Goal: Information Seeking & Learning: Learn about a topic

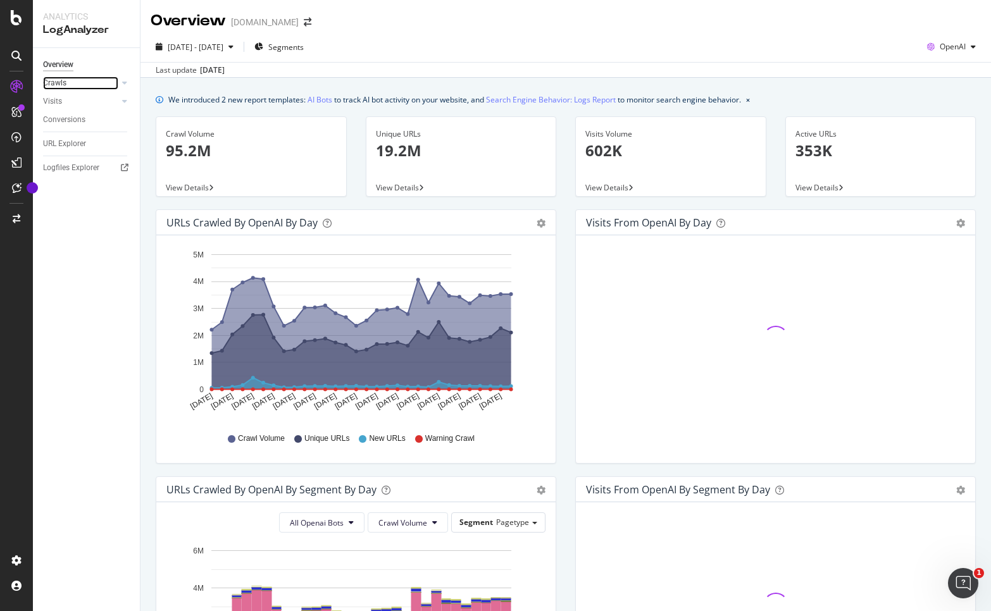
click at [72, 80] on link "Crawls" at bounding box center [80, 83] width 75 height 13
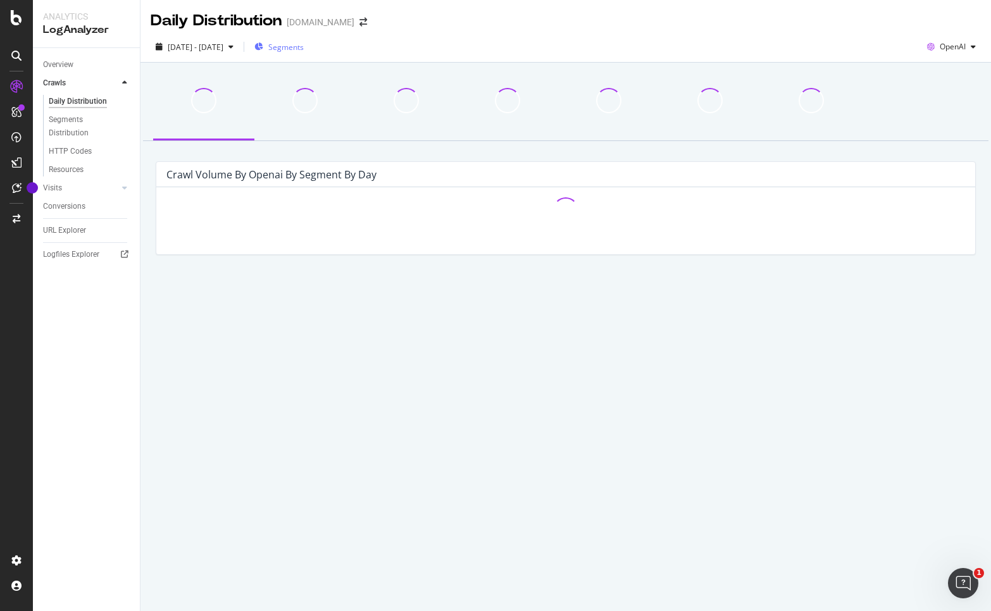
click at [299, 46] on span "Segments" at bounding box center [285, 47] width 35 height 11
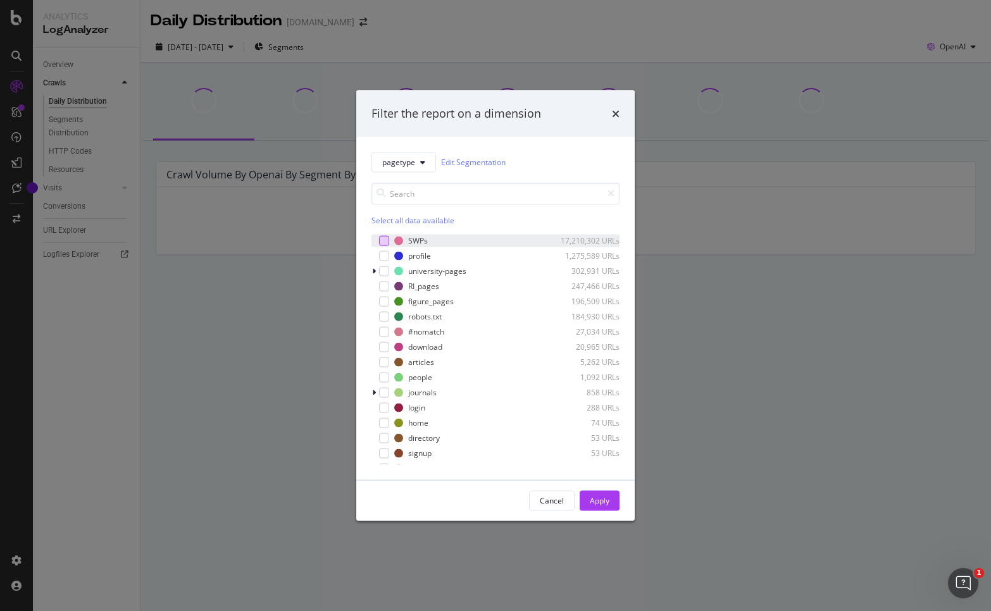
click at [381, 241] on div "modal" at bounding box center [384, 240] width 10 height 10
click at [601, 493] on div "Apply" at bounding box center [600, 500] width 20 height 19
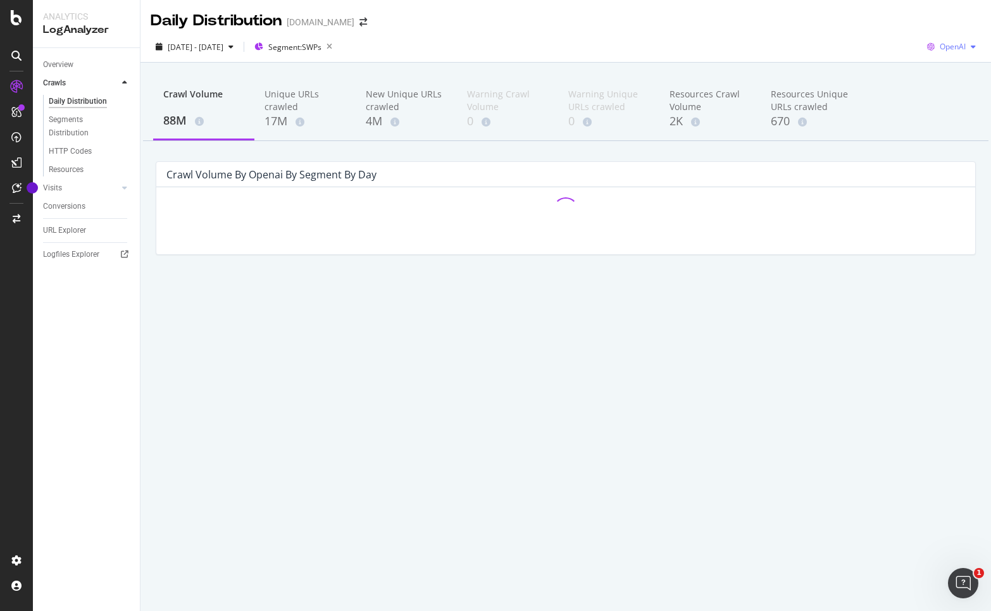
click at [951, 44] on span "OpenAI" at bounding box center [953, 46] width 26 height 11
click at [947, 94] on span "Bing" at bounding box center [953, 95] width 47 height 11
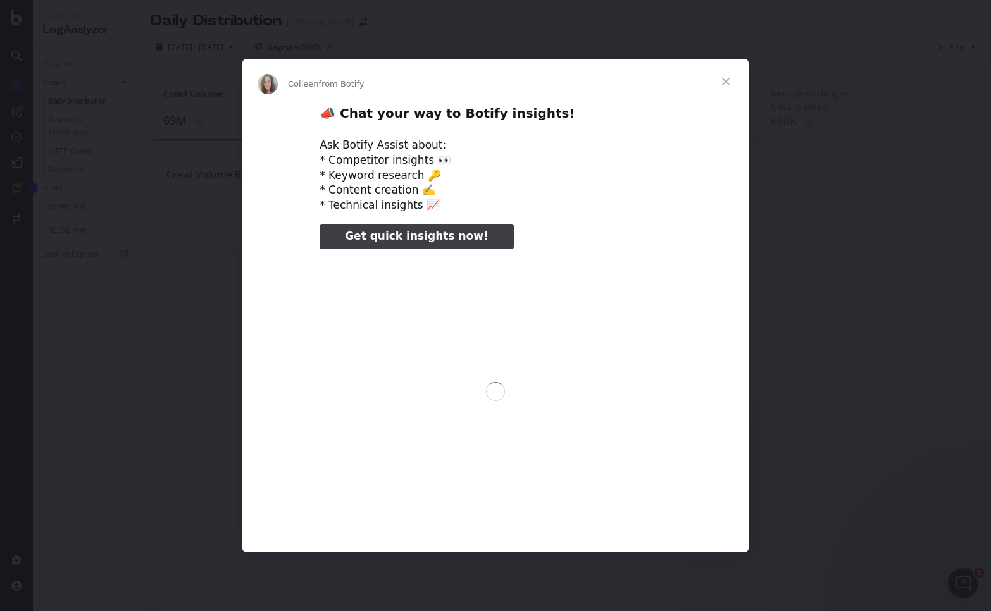
click at [255, 48] on div "Intercom messenger" at bounding box center [495, 305] width 991 height 611
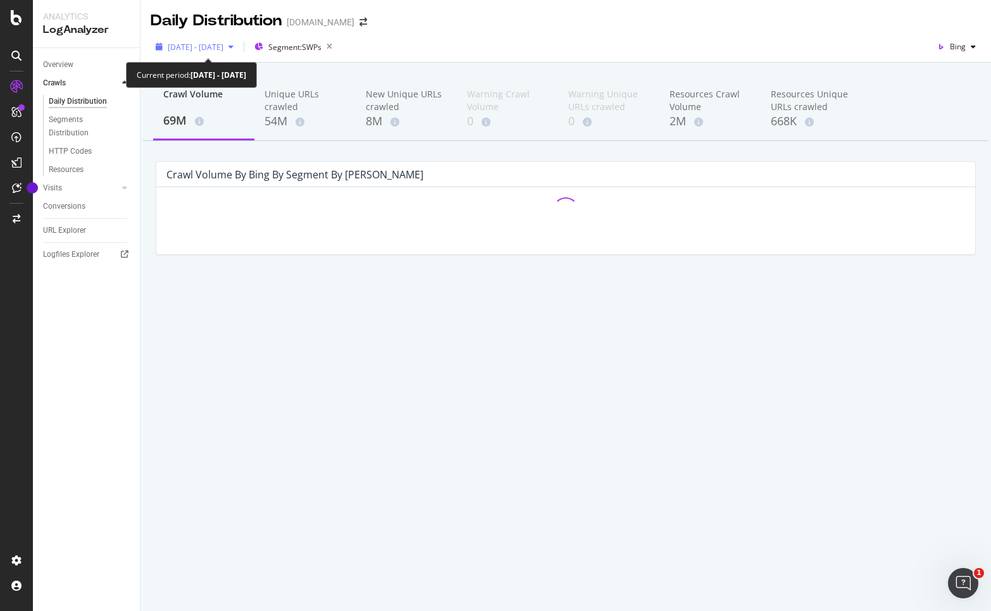
click at [234, 49] on icon "button" at bounding box center [231, 47] width 5 height 8
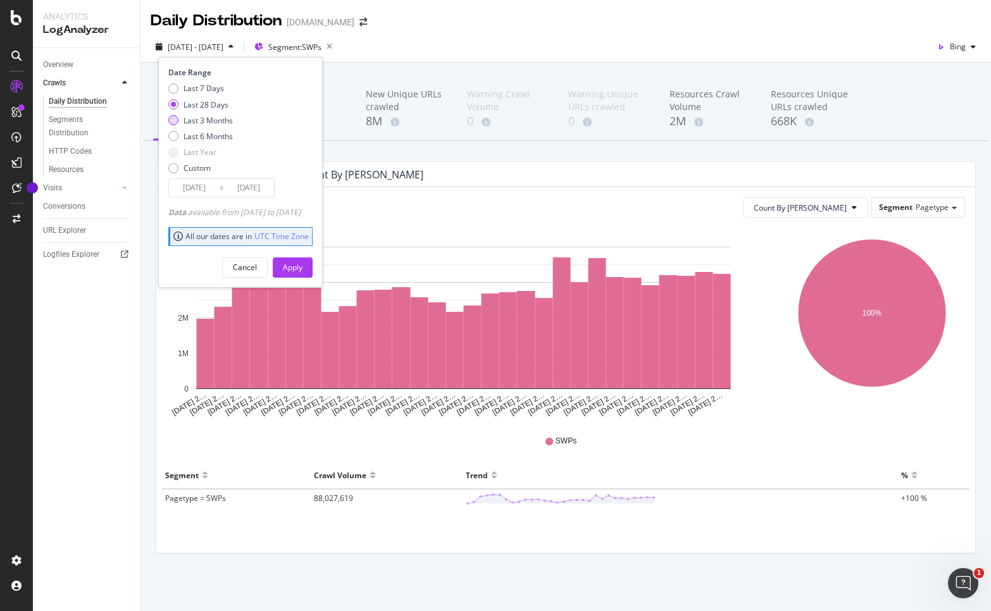
click at [222, 120] on div "Last 3 Months" at bounding box center [208, 120] width 49 height 11
type input "[DATE]"
click at [313, 266] on button "Apply" at bounding box center [293, 268] width 40 height 20
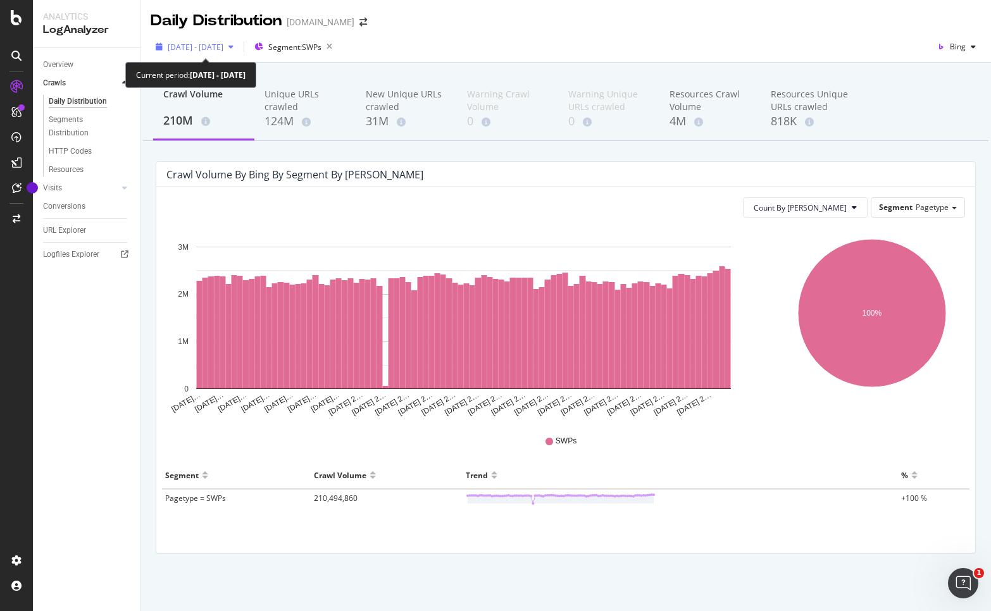
click at [197, 51] on span "[DATE] - [DATE]" at bounding box center [196, 47] width 56 height 11
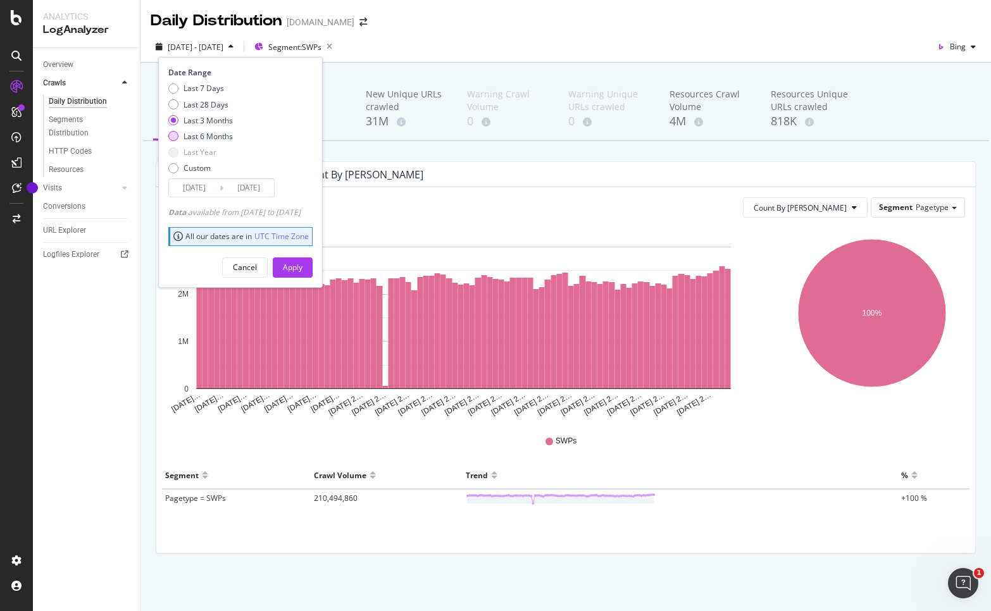
click at [227, 137] on div "Last 6 Months" at bounding box center [208, 136] width 49 height 11
type input "[DATE]"
click at [303, 265] on div "Apply" at bounding box center [293, 267] width 20 height 11
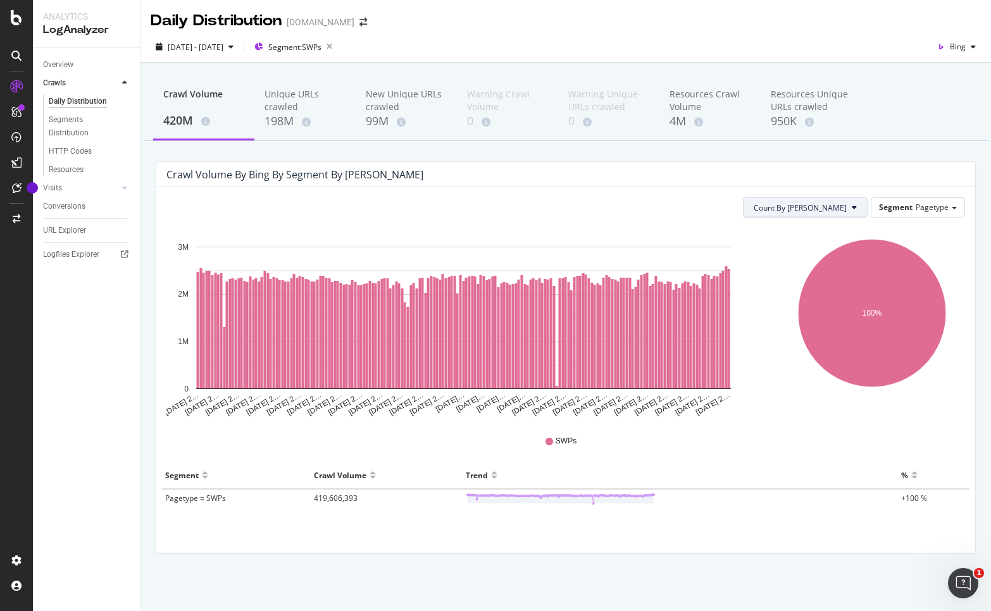
click at [855, 207] on icon at bounding box center [854, 208] width 5 height 8
click at [665, 206] on div "Count By Day Segment Pagetype" at bounding box center [565, 207] width 799 height 20
click at [301, 98] on div "Unique URLs crawled" at bounding box center [305, 100] width 81 height 25
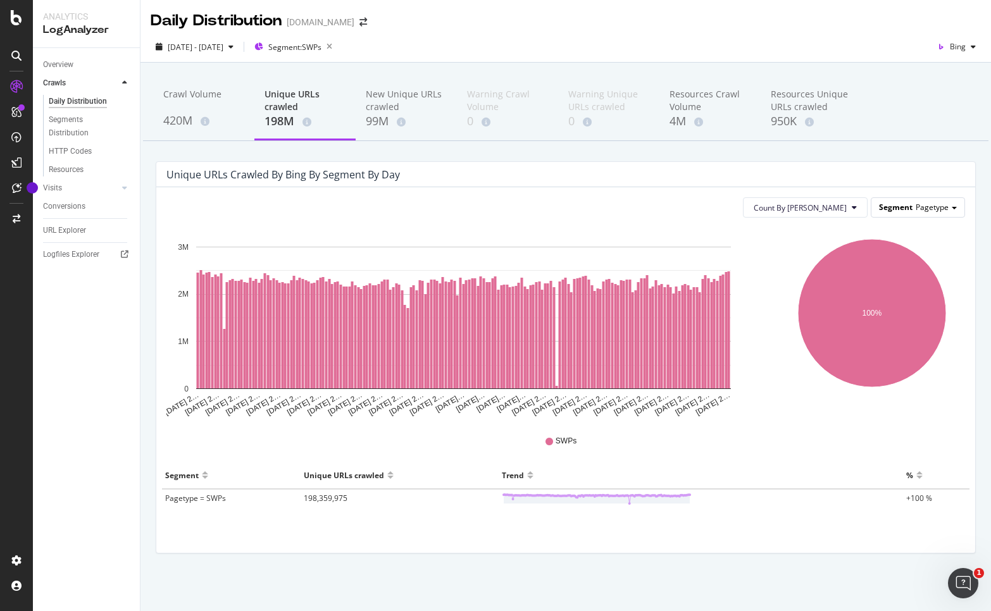
click at [913, 206] on div "Segment Pagetype" at bounding box center [918, 207] width 93 height 18
click at [518, 182] on div "Unique URLs crawled by bing by Segment by Day" at bounding box center [565, 174] width 819 height 25
click at [401, 94] on div "New Unique URLs crawled" at bounding box center [406, 100] width 81 height 25
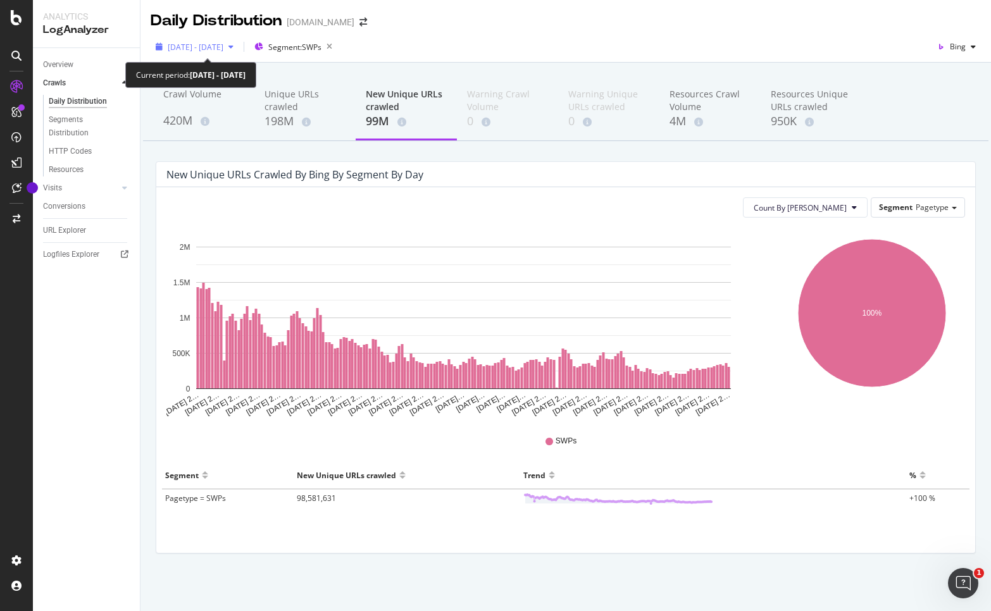
click at [185, 51] on span "2025 Apr. 6th - Oct. 5th" at bounding box center [196, 47] width 56 height 11
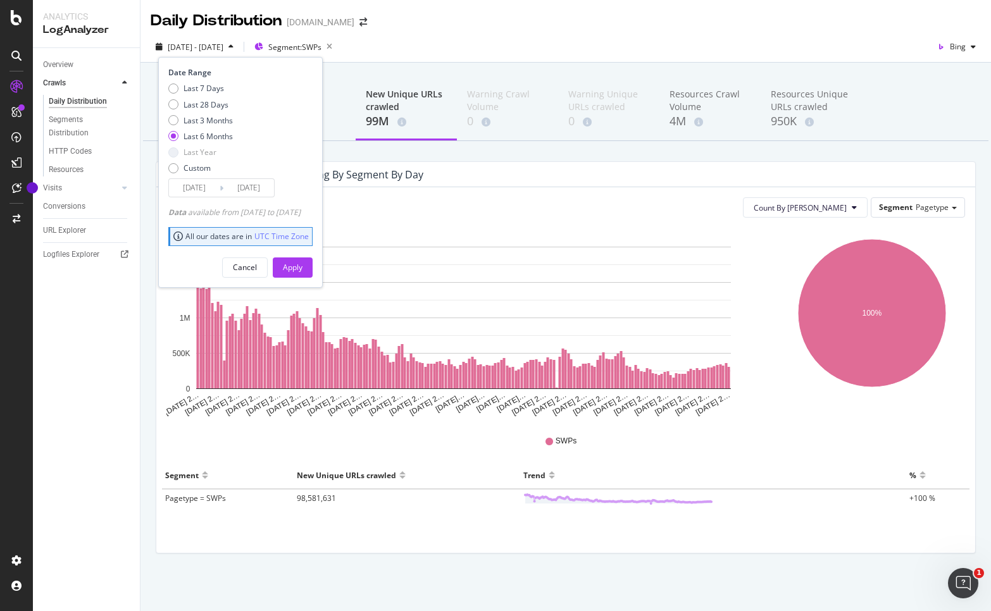
click at [204, 187] on input "[DATE]" at bounding box center [194, 188] width 51 height 18
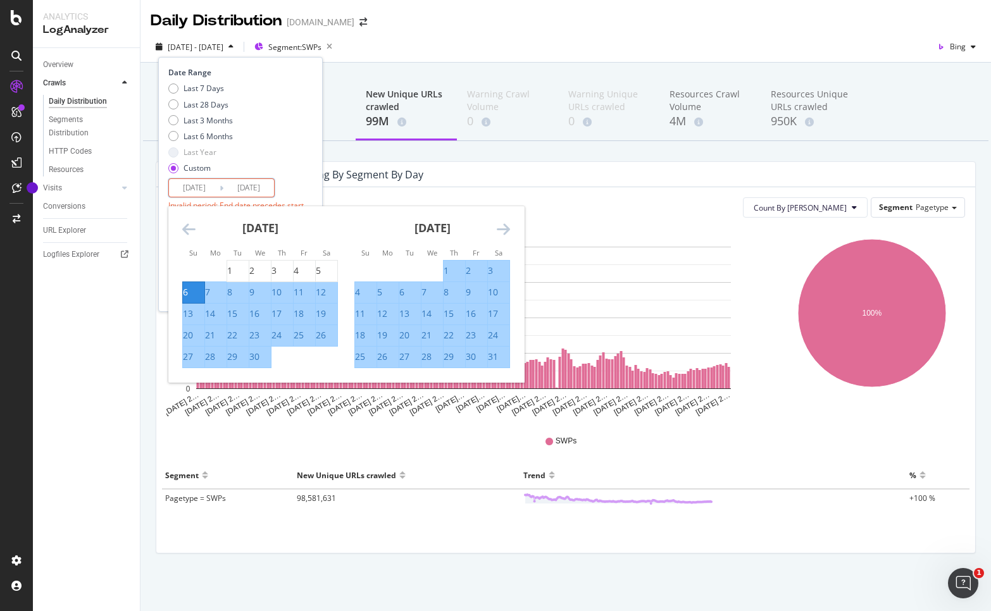
type input "2024/12/06"
click at [290, 168] on div "Last 7 Days Last 28 Days Last 3 Months Last 6 Months Last Year Custom" at bounding box center [238, 131] width 141 height 96
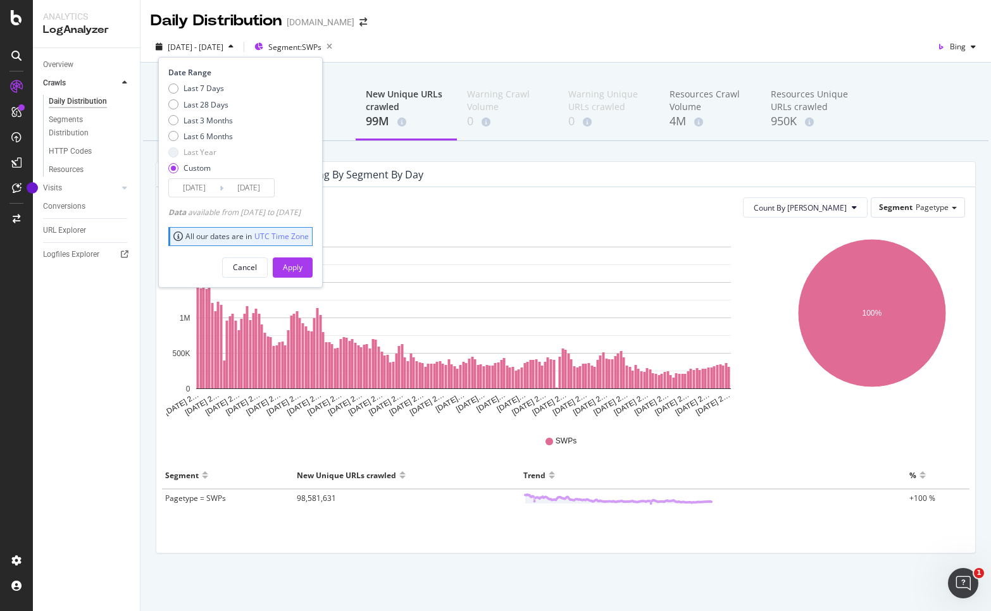
click at [303, 262] on div "Apply" at bounding box center [293, 267] width 20 height 11
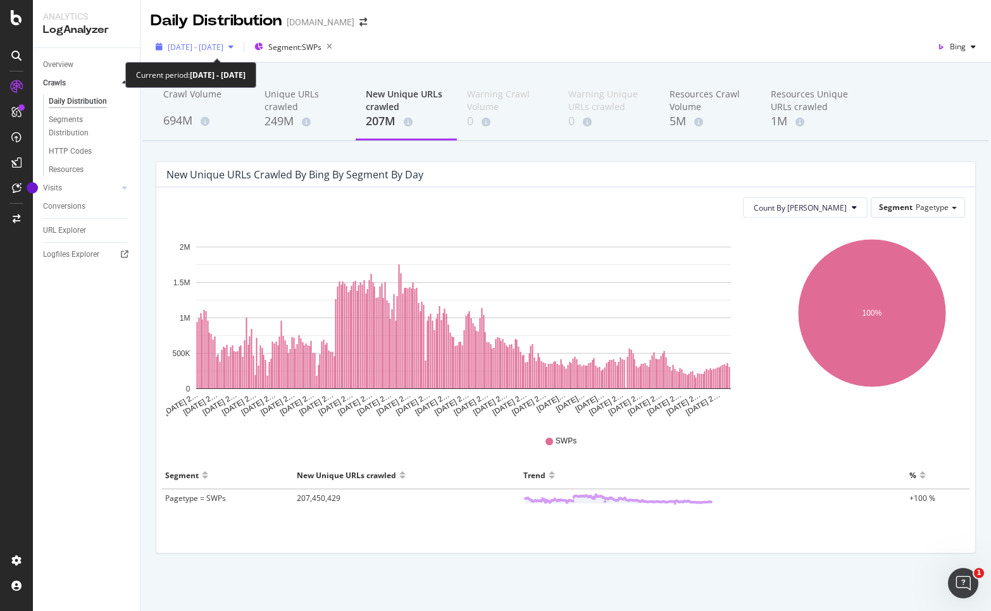
click at [239, 41] on div "2024 Dec. 6th - 2025 Oct. 5th" at bounding box center [195, 46] width 88 height 19
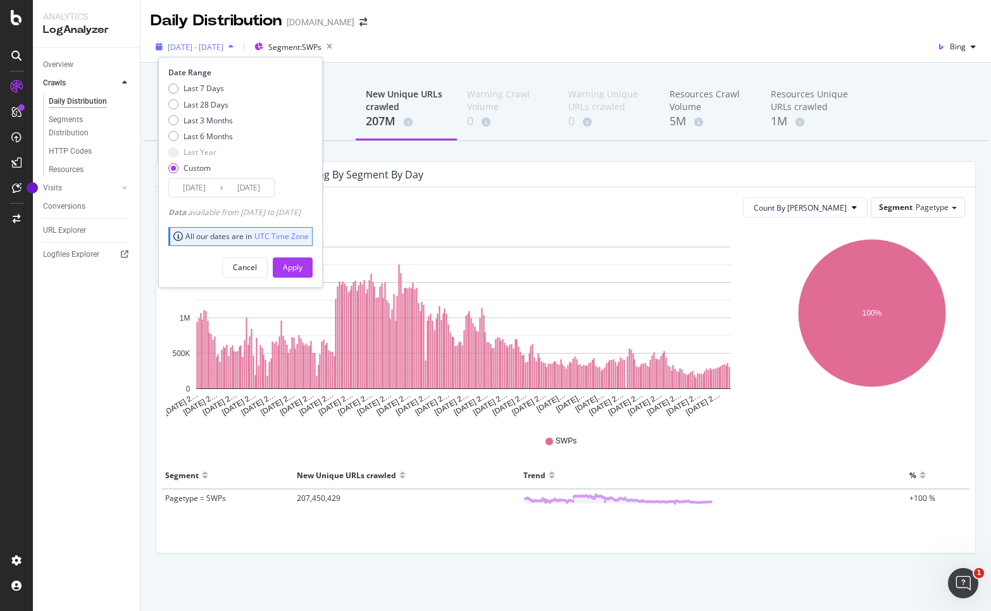
click at [223, 42] on span "2024 Dec. 6th - 2025 Oct. 5th" at bounding box center [196, 47] width 56 height 11
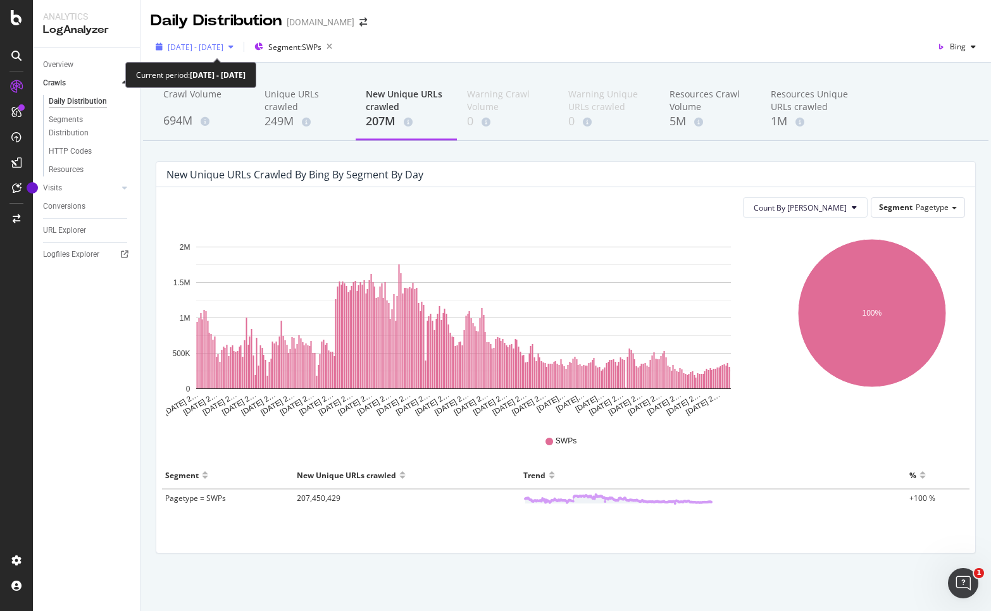
click at [239, 41] on div "2024 Dec. 6th - 2025 Oct. 5th" at bounding box center [195, 46] width 88 height 19
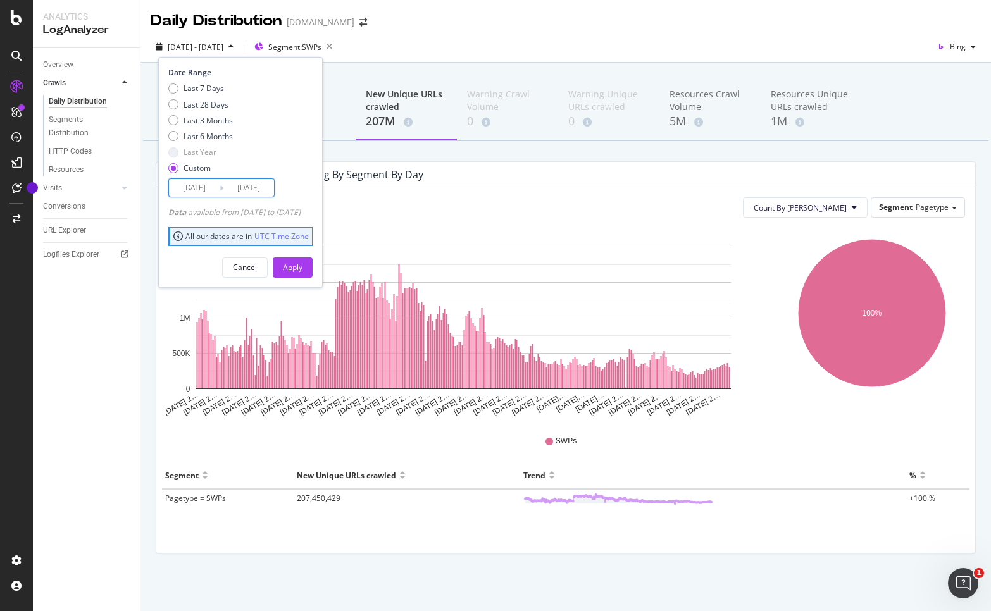
click at [203, 189] on input "2024/12/06" at bounding box center [194, 188] width 51 height 18
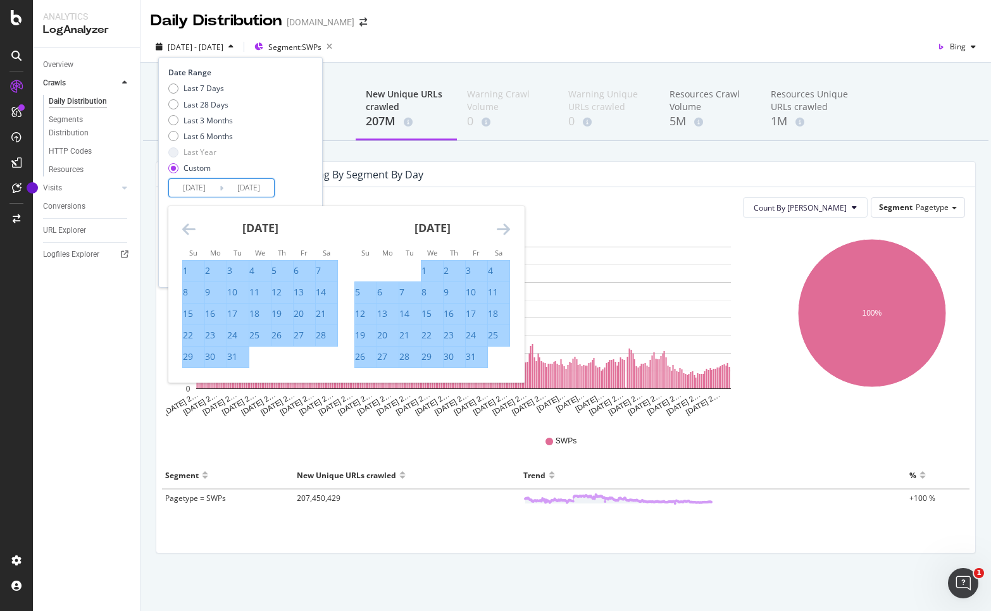
click at [253, 152] on div "Last 7 Days Last 28 Days Last 3 Months Last 6 Months Last Year Custom" at bounding box center [238, 131] width 141 height 96
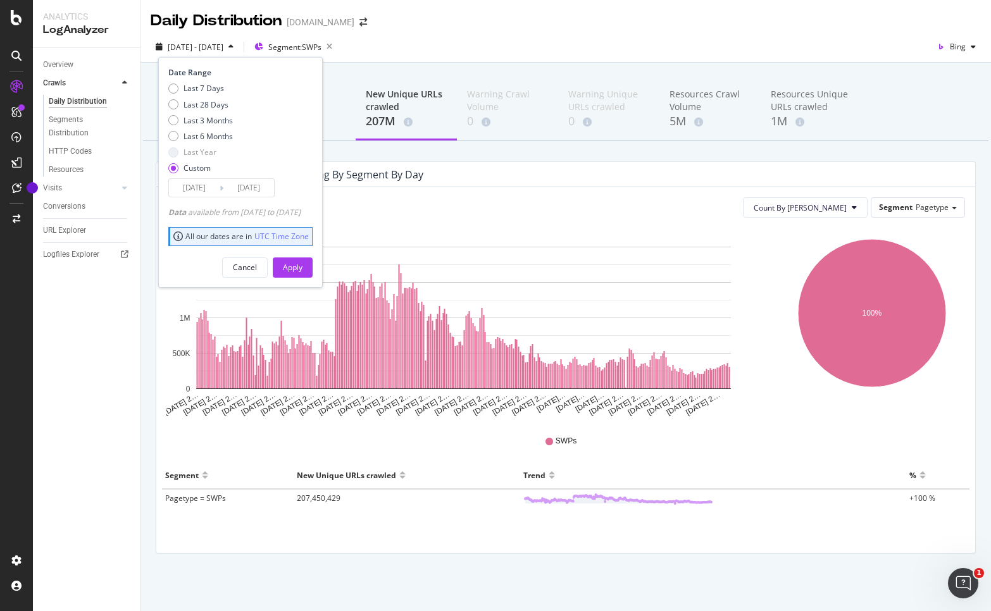
click at [201, 188] on input "2024/11/06" at bounding box center [194, 188] width 51 height 18
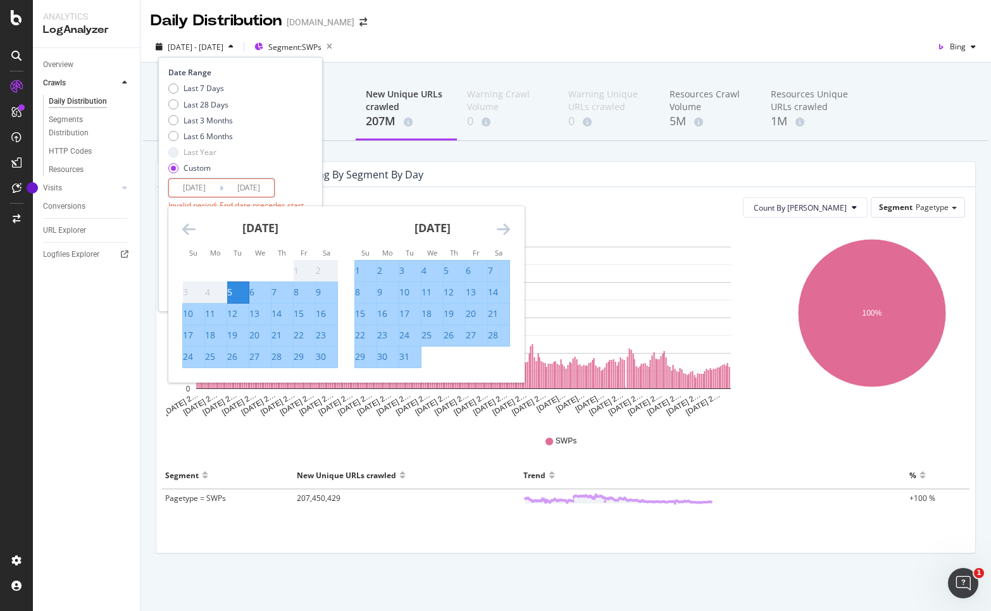
click at [266, 145] on div "Last 7 Days Last 28 Days Last 3 Months Last 6 Months Last Year Custom" at bounding box center [238, 131] width 141 height 96
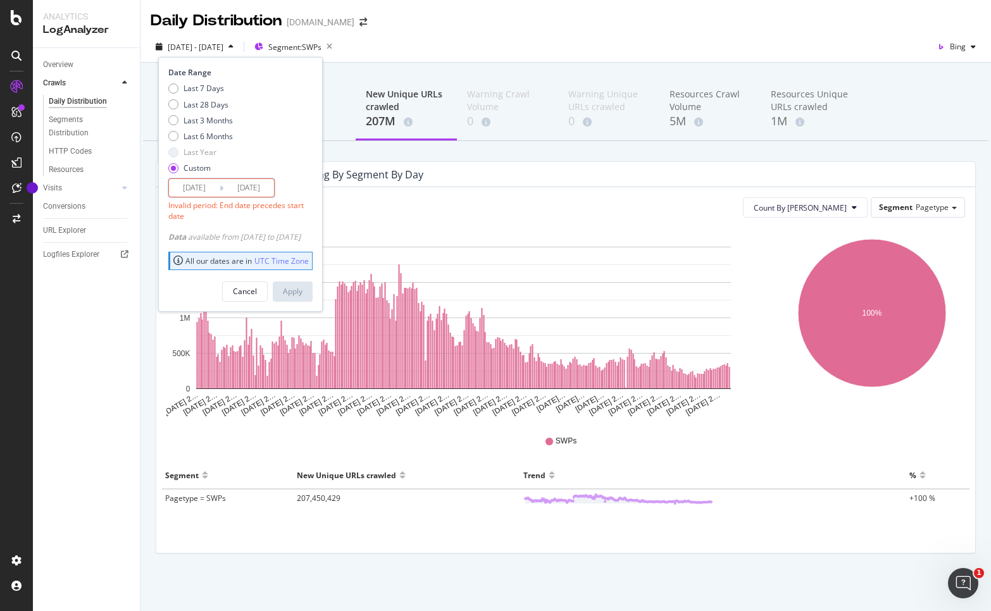
click at [256, 191] on input "[DATE]" at bounding box center [248, 188] width 51 height 18
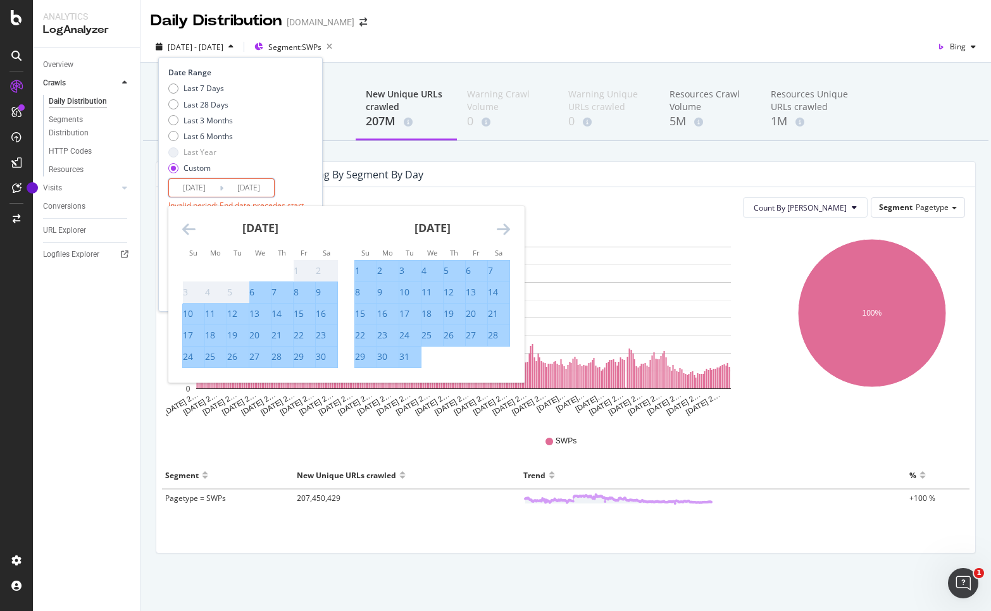
click at [208, 185] on input "2024/11/05" at bounding box center [194, 188] width 51 height 18
type input "2024/11/06"
click at [259, 145] on div "Last 7 Days Last 28 Days Last 3 Months Last 6 Months Last Year Custom" at bounding box center [238, 131] width 141 height 96
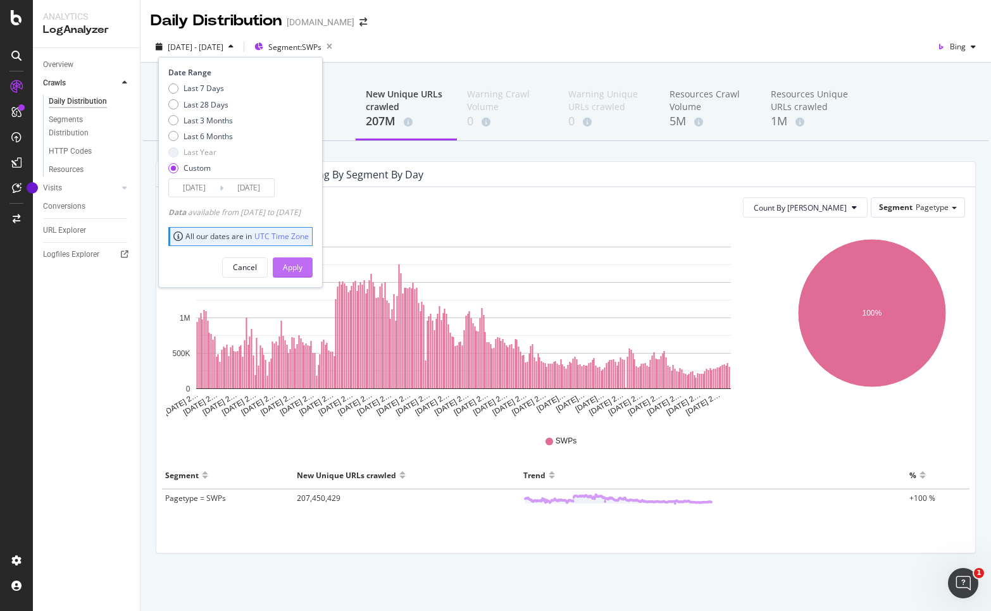
click at [303, 270] on div "Apply" at bounding box center [293, 267] width 20 height 11
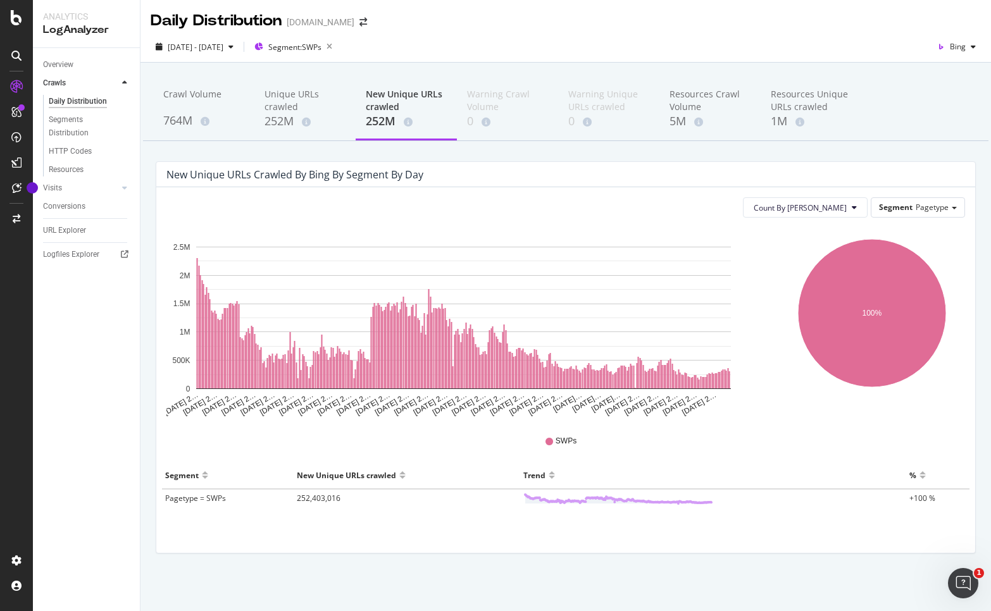
click at [353, 177] on div "New Unique URLs crawled by bing by Segment by Day" at bounding box center [294, 174] width 257 height 13
copy div "New Unique URLs crawled by bing by Segment by Day"
click at [906, 203] on span "Segment" at bounding box center [896, 207] width 34 height 11
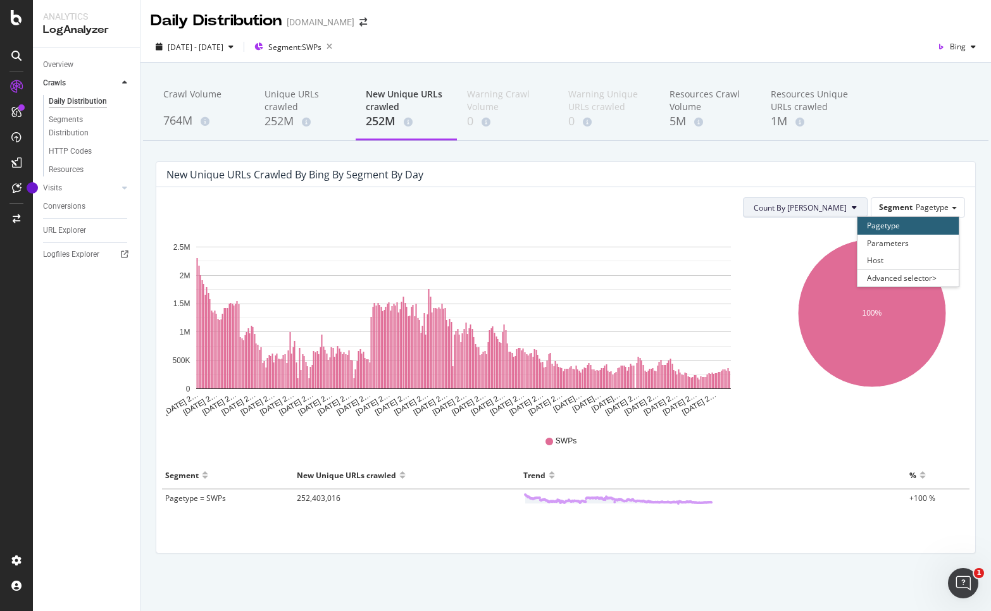
click at [832, 205] on span "Count By [PERSON_NAME]" at bounding box center [800, 208] width 93 height 11
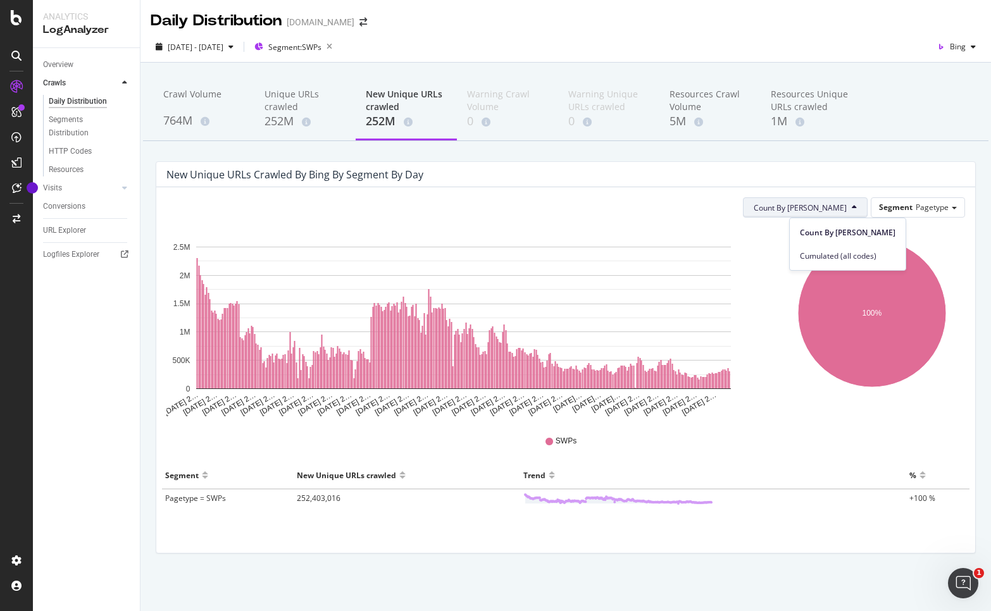
click at [760, 207] on div "Count By Day Segment Pagetype" at bounding box center [565, 207] width 799 height 20
click at [955, 50] on span "Bing" at bounding box center [958, 46] width 16 height 11
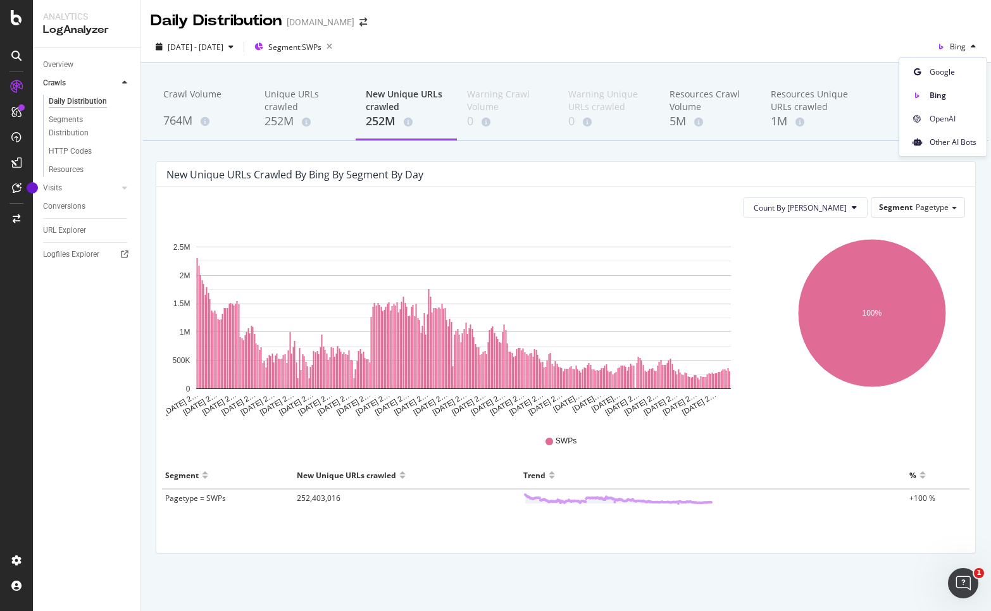
click at [736, 442] on div "SWPs" at bounding box center [565, 441] width 805 height 28
click at [949, 45] on icon "button" at bounding box center [941, 47] width 18 height 18
click at [949, 75] on span "Google" at bounding box center [953, 71] width 47 height 11
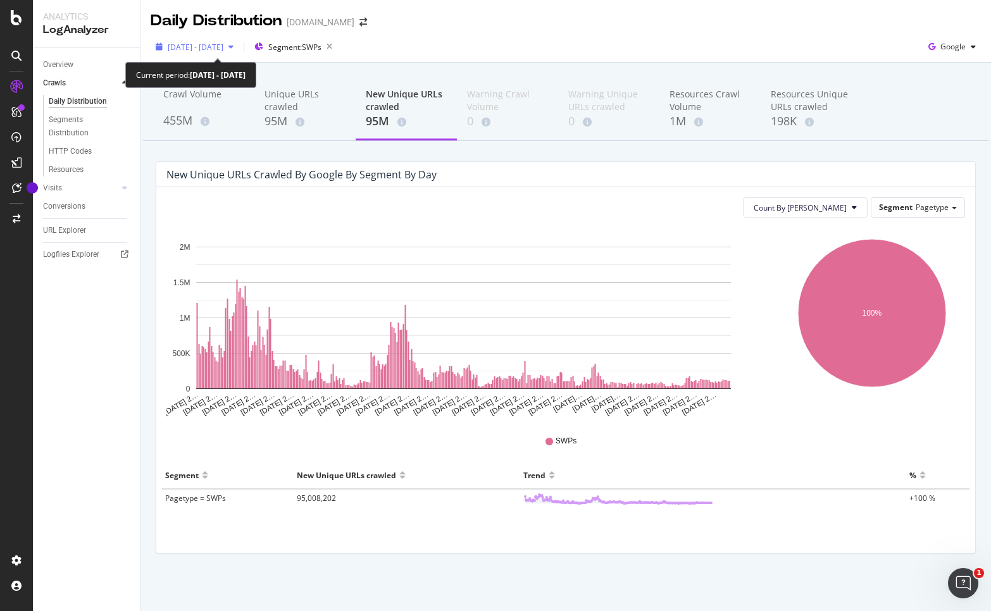
click at [197, 43] on span "2024 Nov. 6th - 2025 Oct. 5th" at bounding box center [196, 47] width 56 height 11
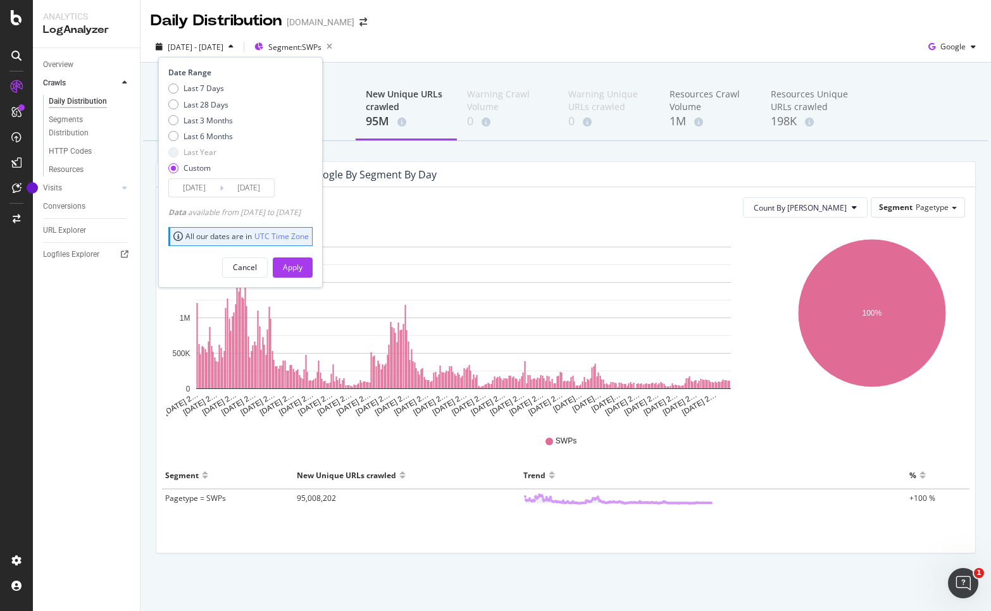
drag, startPoint x: 212, startPoint y: 130, endPoint x: 231, endPoint y: 158, distance: 33.2
click at [212, 131] on div "Last 6 Months" at bounding box center [208, 136] width 49 height 11
type input "[DATE]"
click at [303, 272] on div "Apply" at bounding box center [293, 267] width 20 height 11
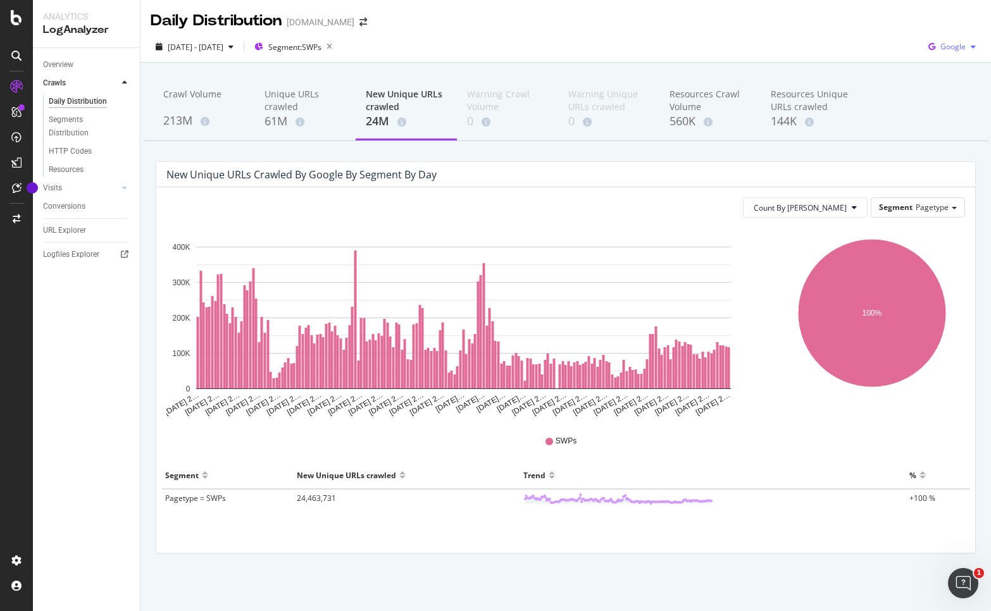
click at [958, 45] on span "Google" at bounding box center [953, 46] width 25 height 11
click at [940, 94] on span "Bing" at bounding box center [953, 95] width 47 height 11
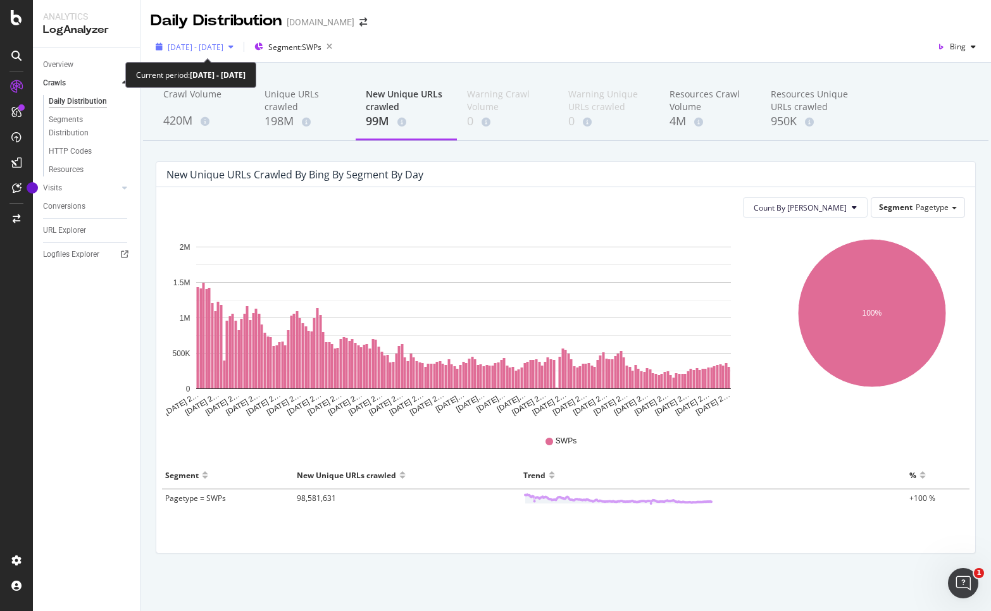
click at [210, 49] on span "2025 Apr. 6th - Oct. 5th" at bounding box center [196, 47] width 56 height 11
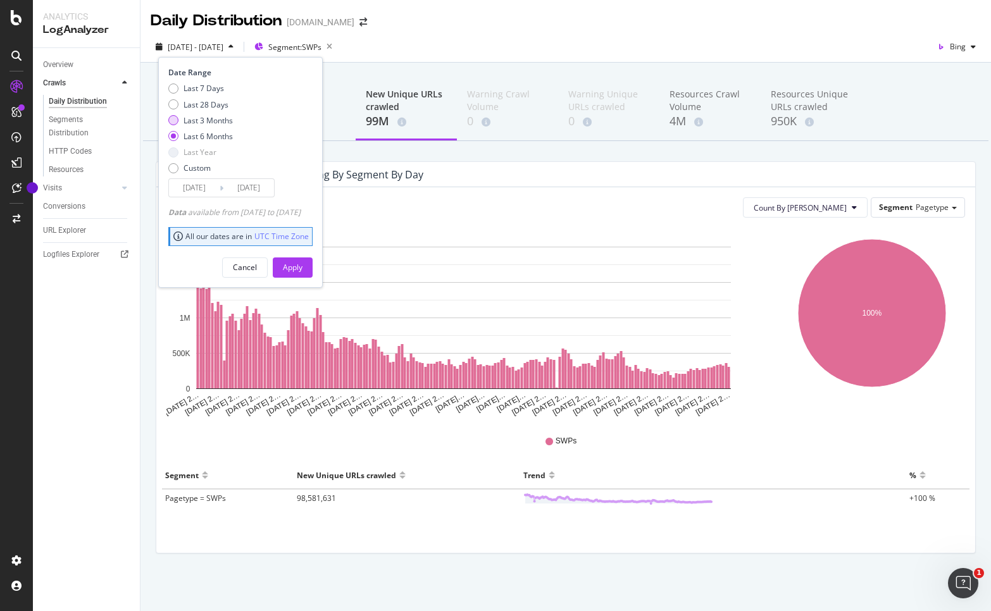
click at [218, 122] on div "Last 3 Months" at bounding box center [208, 120] width 49 height 11
type input "[DATE]"
click at [303, 263] on div "Apply" at bounding box center [293, 267] width 20 height 11
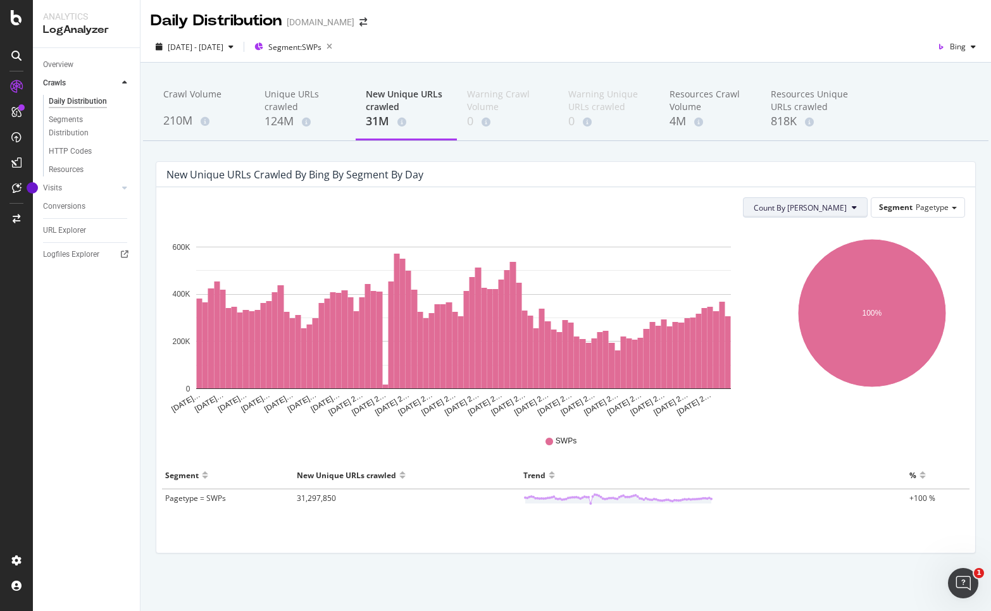
click at [840, 203] on span "Count By [PERSON_NAME]" at bounding box center [800, 208] width 93 height 11
click at [695, 213] on div "Count By Day Segment Pagetype" at bounding box center [565, 207] width 799 height 20
click at [911, 210] on span "Segment" at bounding box center [896, 207] width 34 height 11
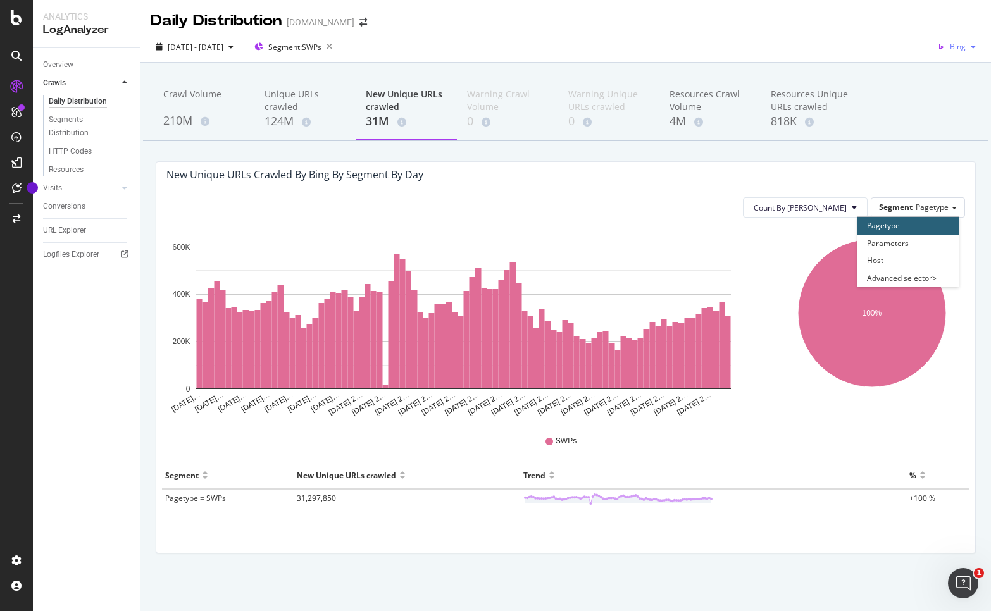
click at [946, 47] on icon "button" at bounding box center [941, 47] width 18 height 18
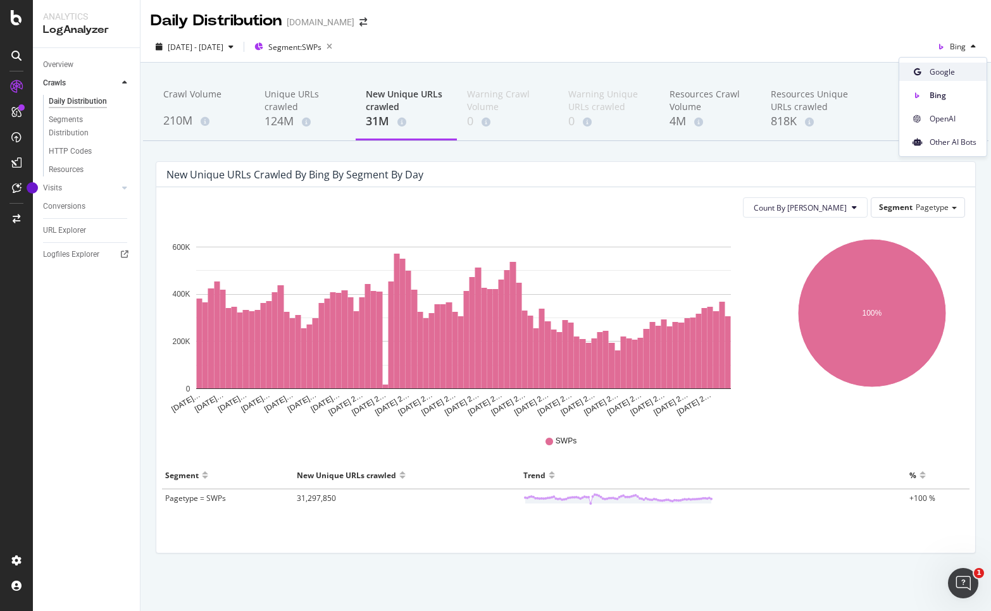
click at [939, 70] on span "Google" at bounding box center [953, 71] width 47 height 11
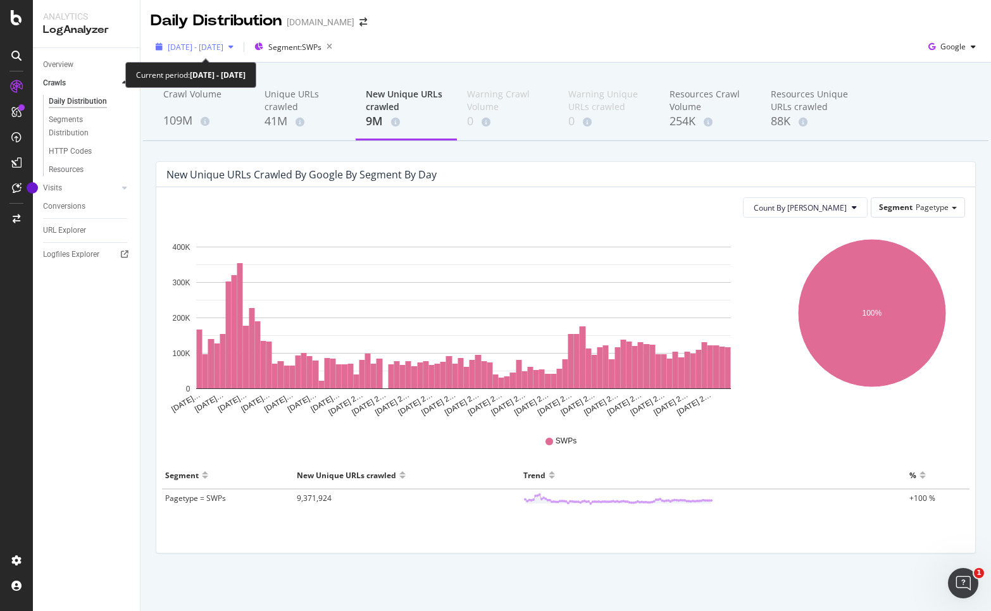
click at [216, 43] on span "[DATE] - [DATE]" at bounding box center [196, 47] width 56 height 11
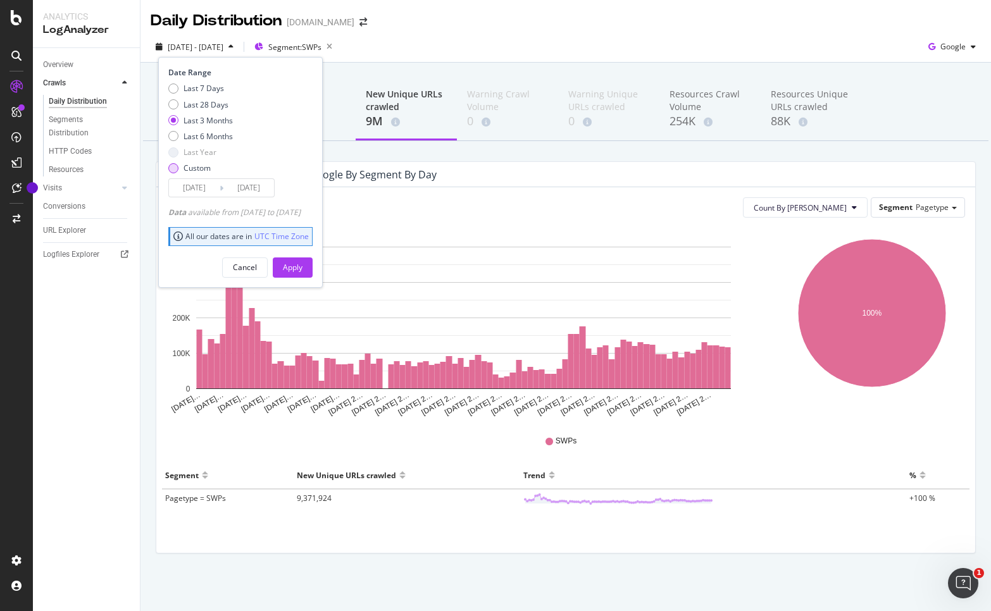
click at [193, 168] on div "Custom" at bounding box center [197, 168] width 27 height 11
click at [200, 187] on input "[DATE]" at bounding box center [194, 188] width 51 height 18
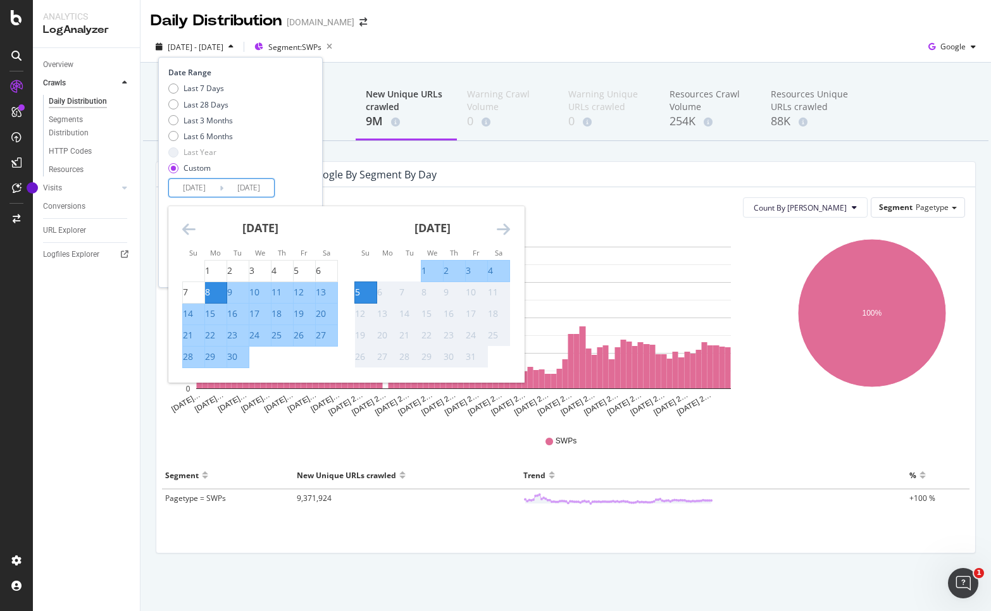
click at [191, 187] on input "[DATE]" at bounding box center [194, 188] width 51 height 18
type input "2024/11/11"
click at [310, 165] on div "Last 7 Days Last 28 Days Last 3 Months Last 6 Months Last Year Custom" at bounding box center [238, 131] width 141 height 96
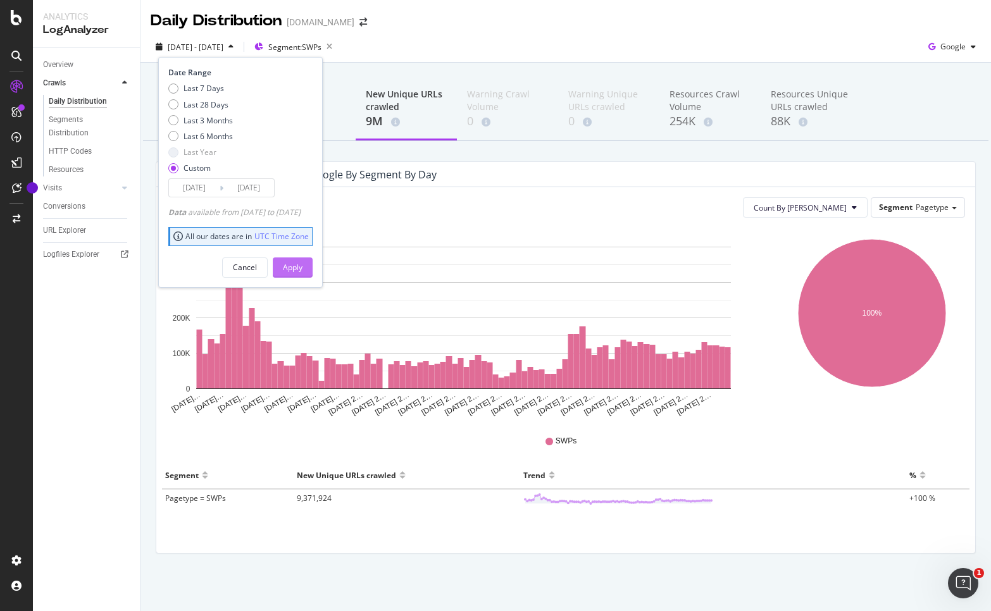
click at [313, 267] on button "Apply" at bounding box center [293, 268] width 40 height 20
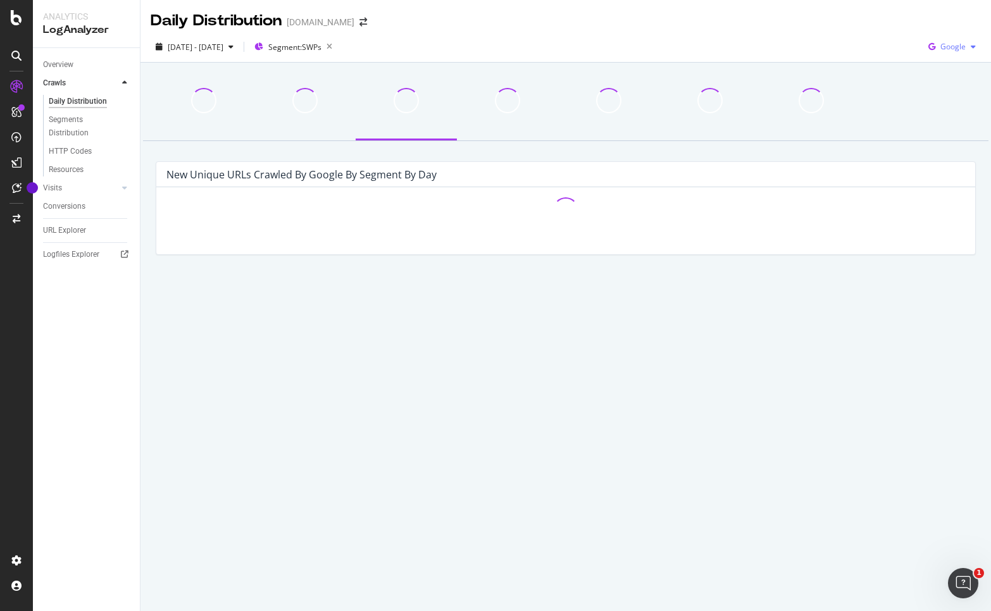
click at [961, 46] on span "Google" at bounding box center [953, 46] width 25 height 11
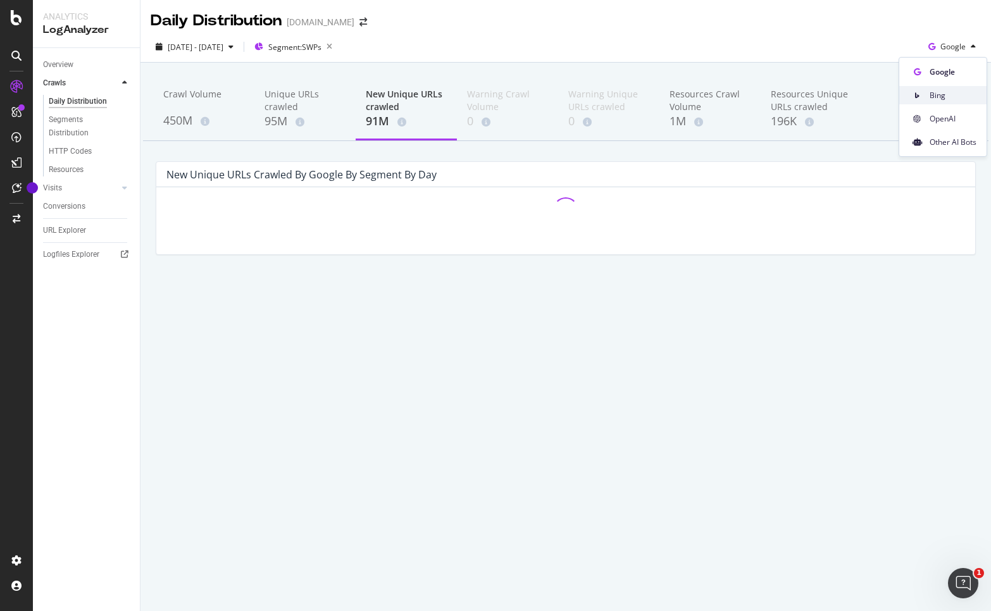
click at [950, 87] on div "Bing" at bounding box center [942, 95] width 87 height 18
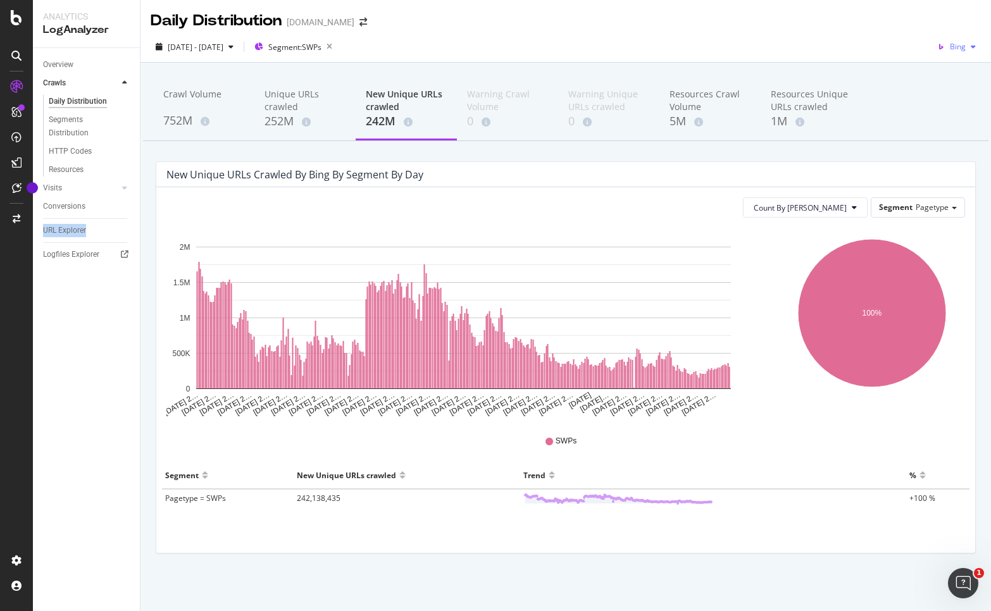
click at [956, 45] on span "Bing" at bounding box center [958, 46] width 16 height 11
click at [938, 70] on span "Google" at bounding box center [953, 71] width 47 height 11
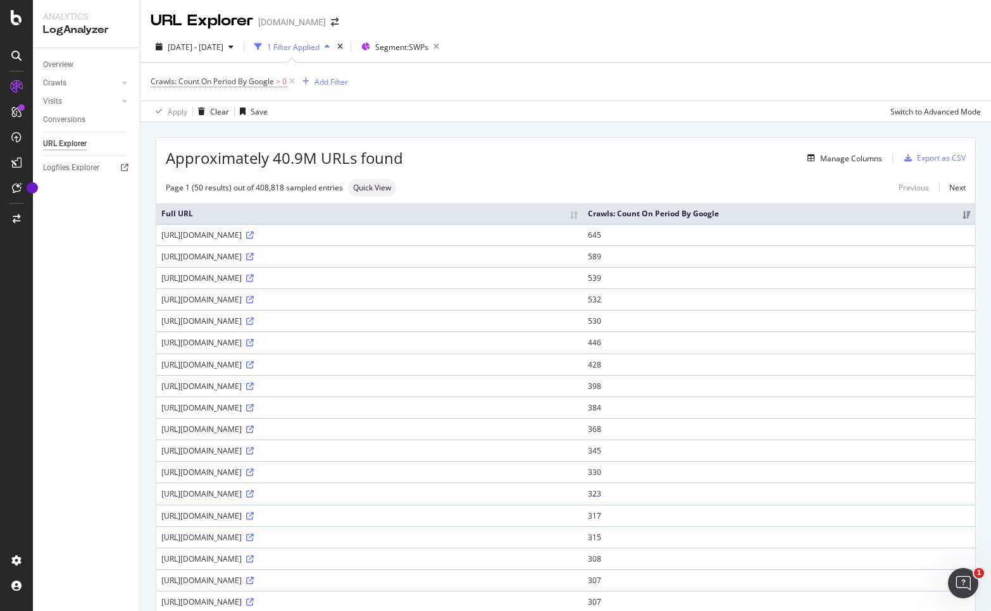
click at [268, 83] on span "Crawls: Count On Period By Google" at bounding box center [212, 81] width 123 height 11
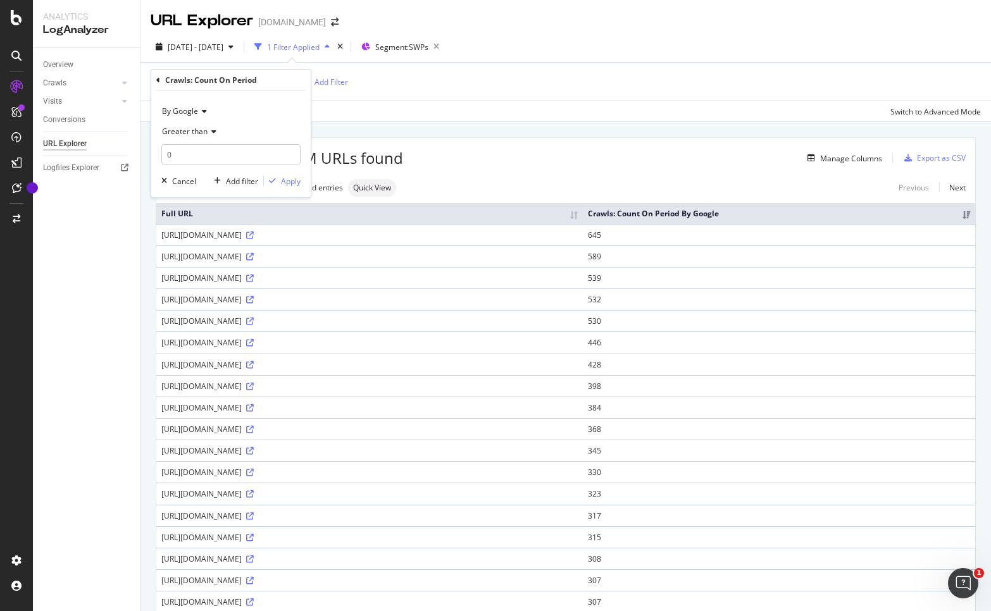
click at [199, 113] on icon at bounding box center [202, 112] width 9 height 8
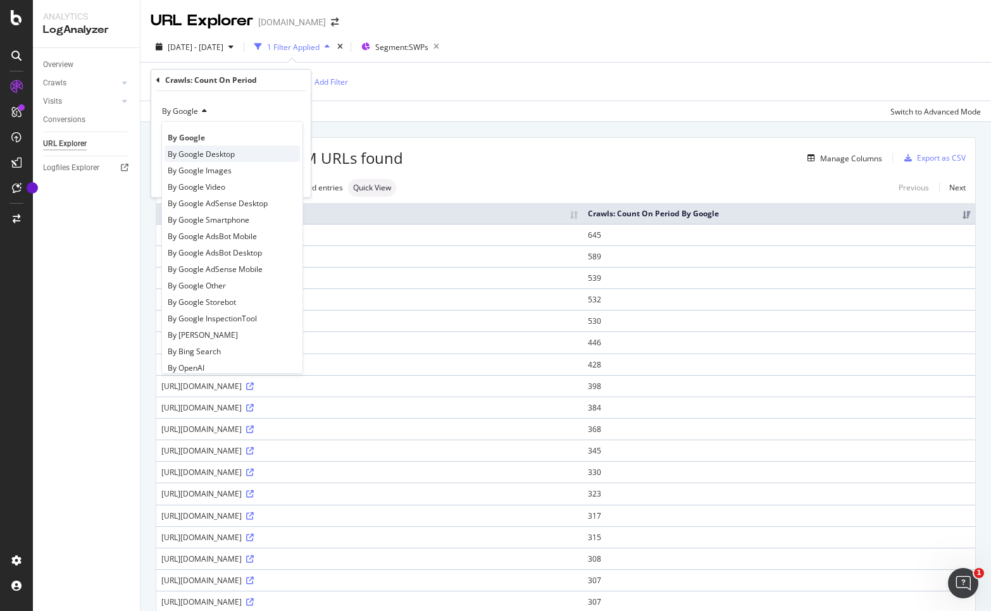
scroll to position [8, 0]
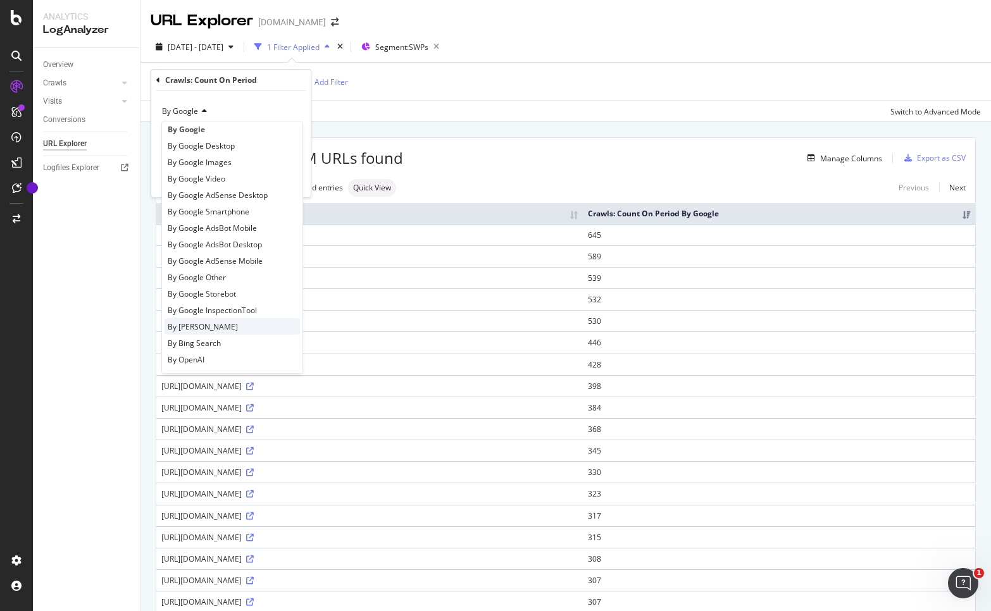
click at [223, 327] on div "By [PERSON_NAME]" at bounding box center [232, 326] width 135 height 16
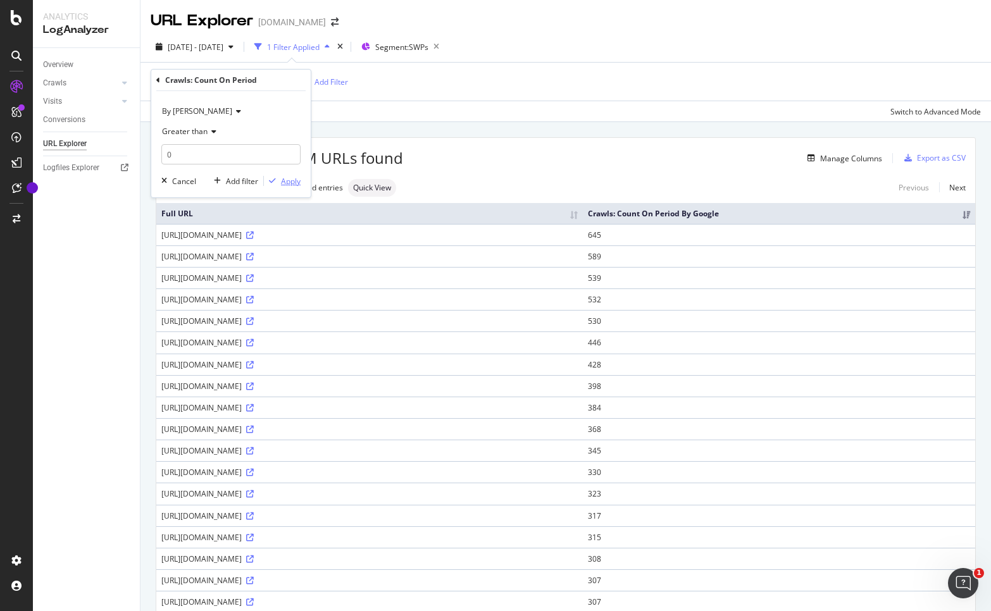
click at [296, 184] on div "Apply" at bounding box center [291, 181] width 20 height 11
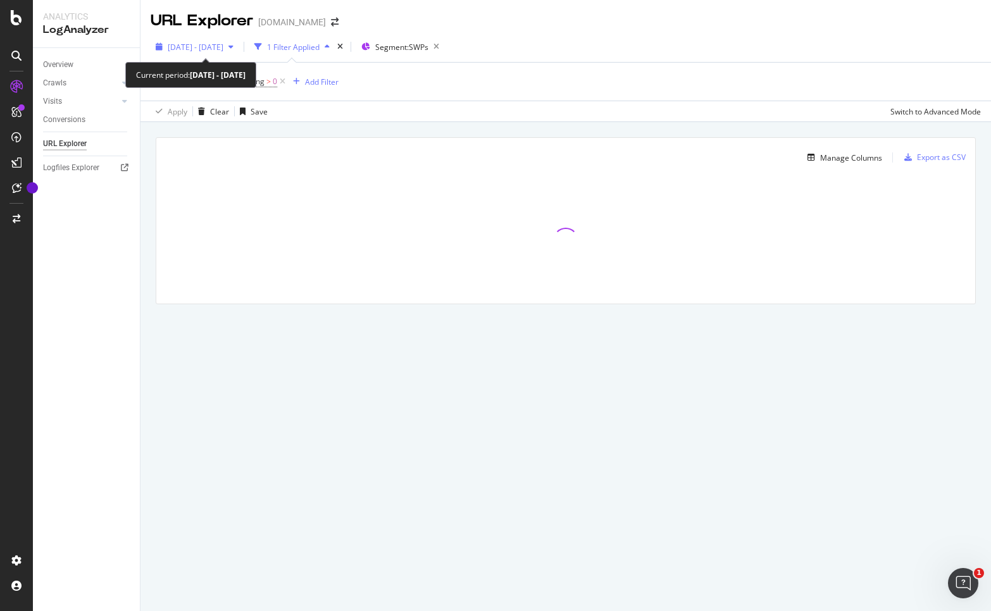
click at [239, 49] on div "button" at bounding box center [230, 47] width 15 height 8
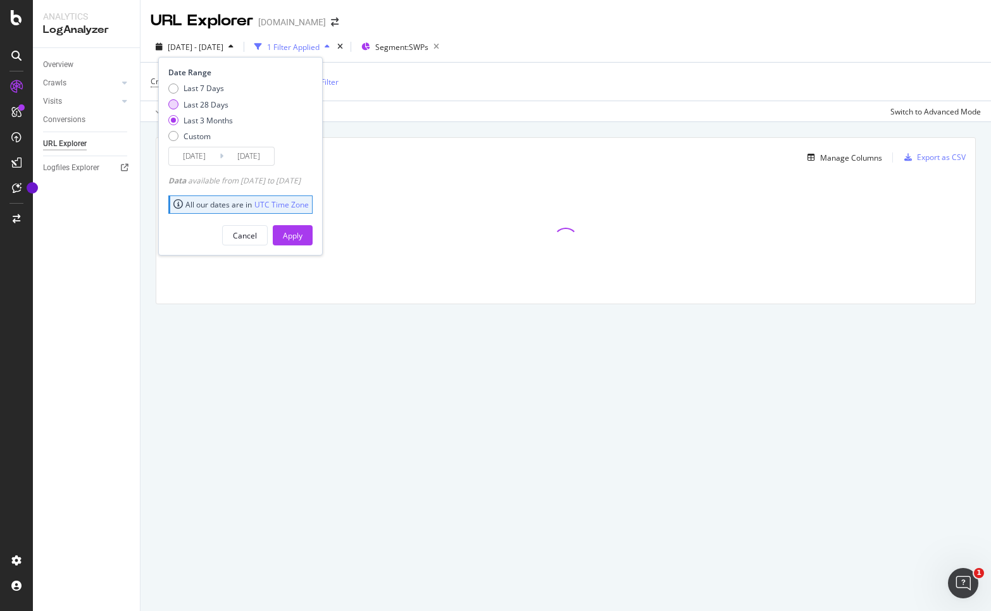
click at [199, 101] on div "Last 28 Days" at bounding box center [206, 104] width 45 height 11
type input "[DATE]"
click at [289, 232] on div "Cancel Apply" at bounding box center [240, 231] width 144 height 30
click at [297, 235] on button "Apply" at bounding box center [293, 235] width 40 height 20
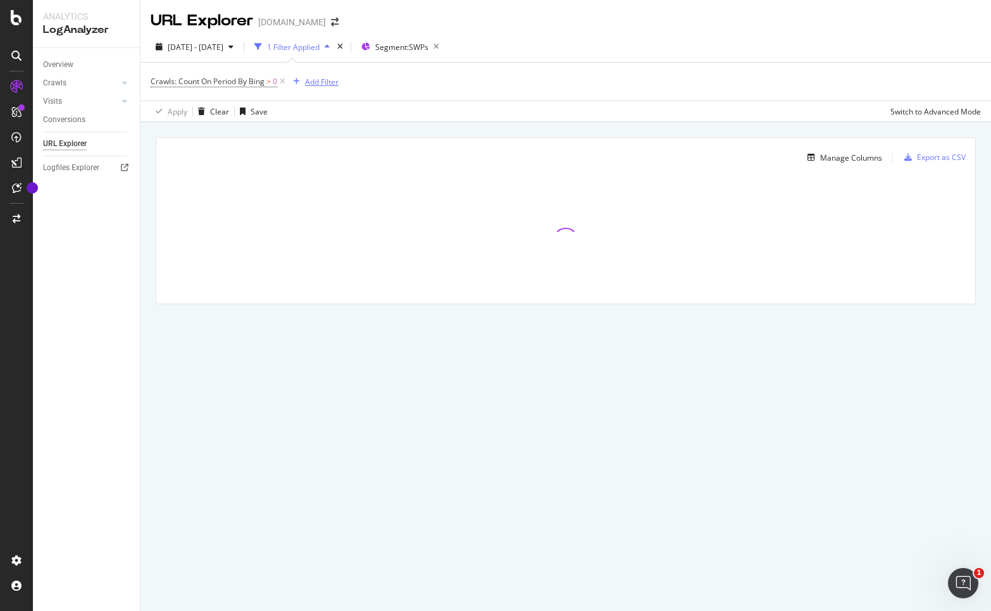
click at [301, 78] on div "button" at bounding box center [296, 82] width 17 height 8
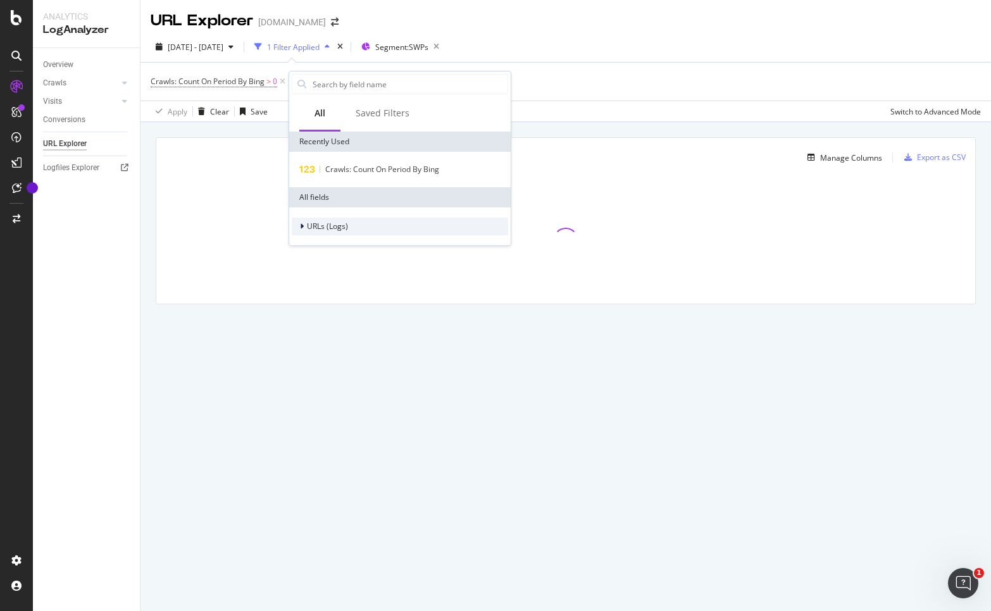
click at [366, 225] on div "URLs (Logs)" at bounding box center [400, 227] width 216 height 18
click at [363, 242] on div "URL Scheme" at bounding box center [400, 244] width 216 height 18
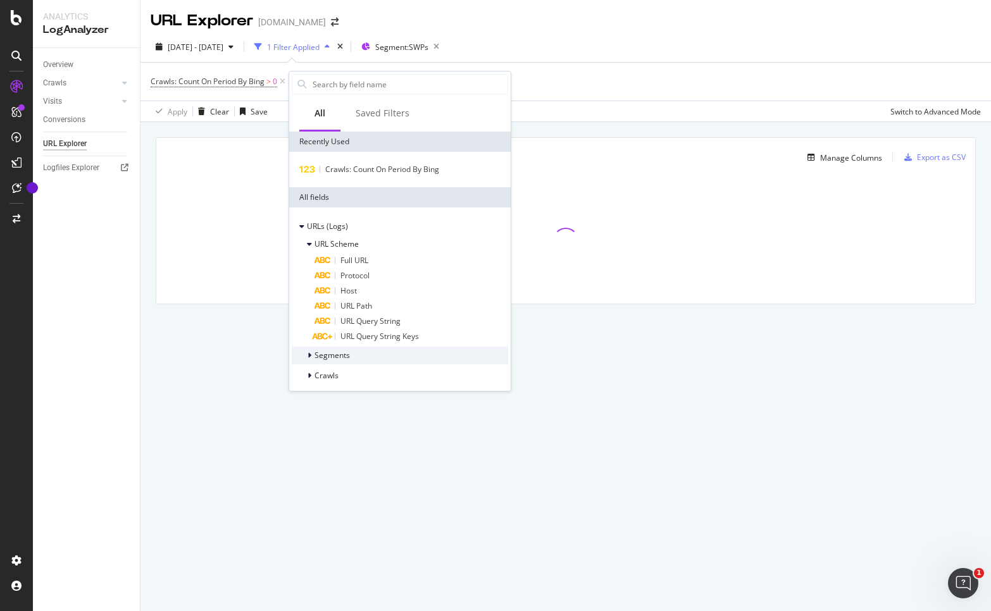
click at [379, 354] on div "Segments" at bounding box center [400, 356] width 216 height 18
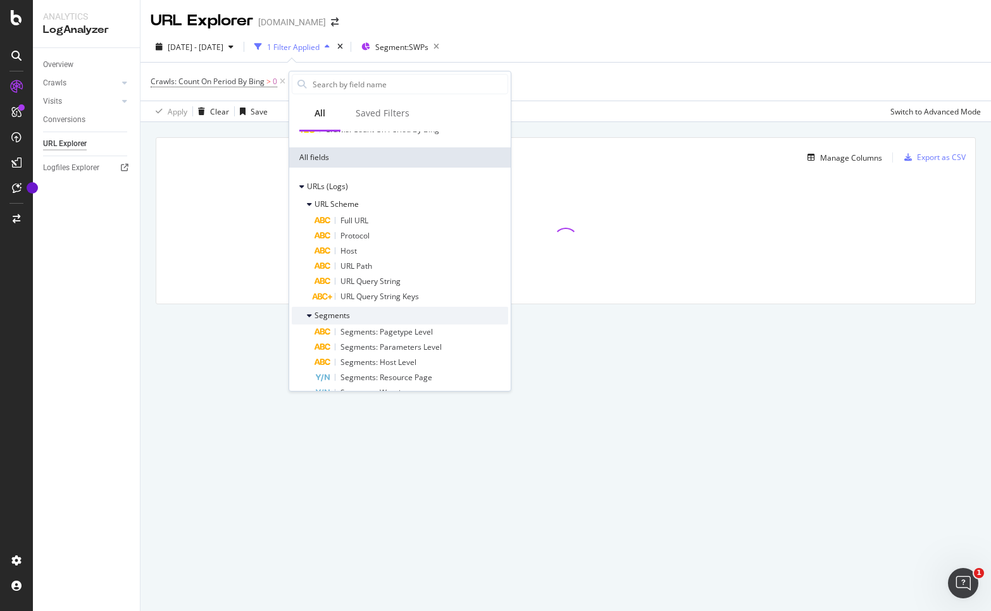
scroll to position [149, 0]
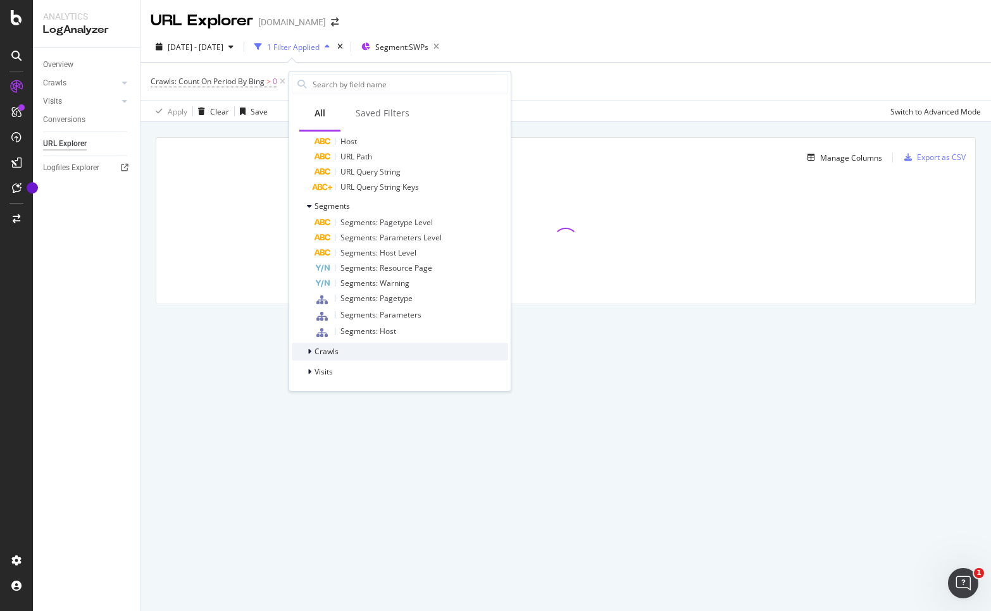
click at [378, 350] on div "Crawls" at bounding box center [400, 352] width 216 height 18
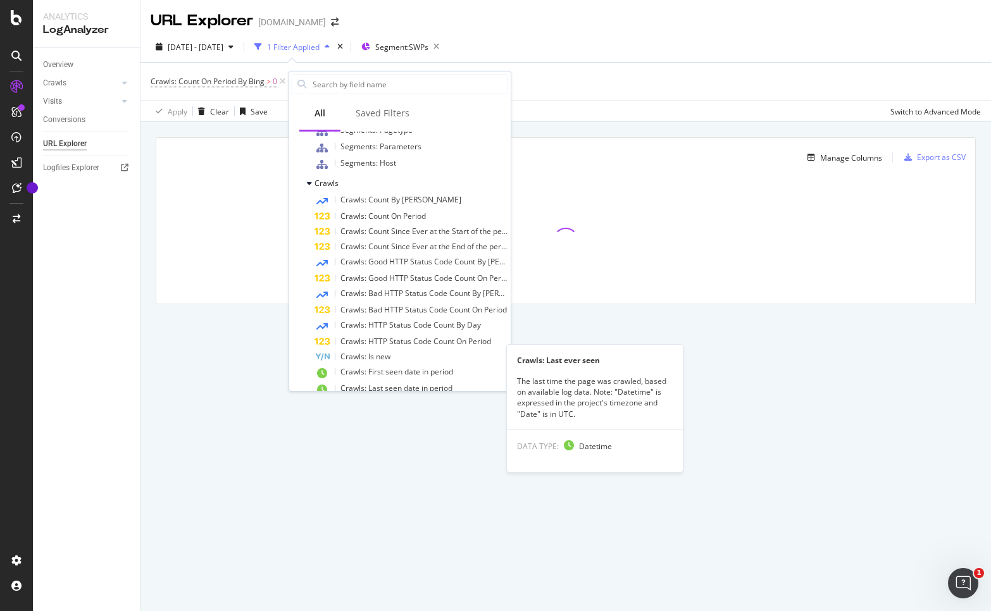
scroll to position [387, 0]
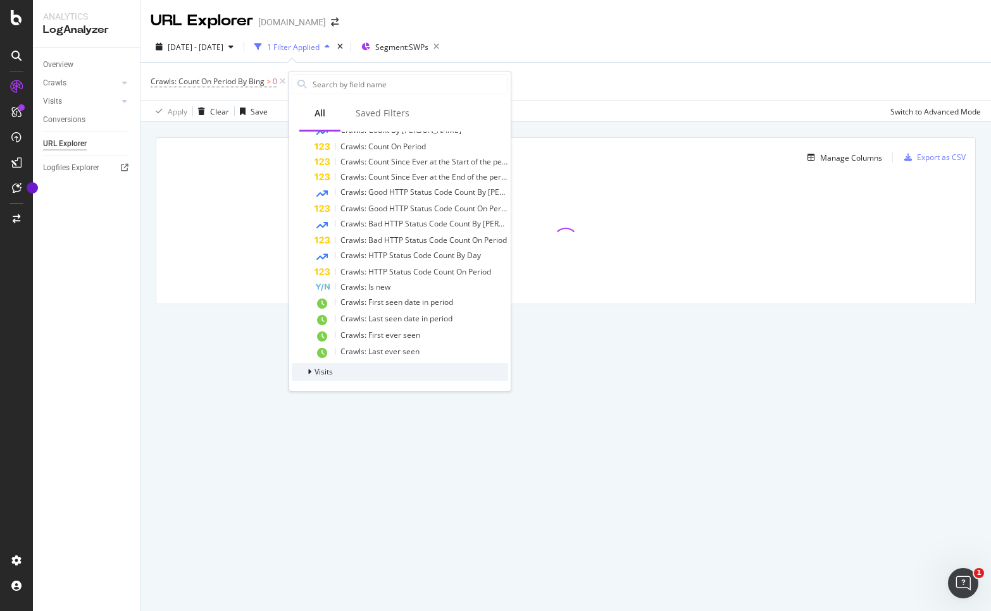
click at [369, 370] on div "Visits" at bounding box center [400, 372] width 216 height 18
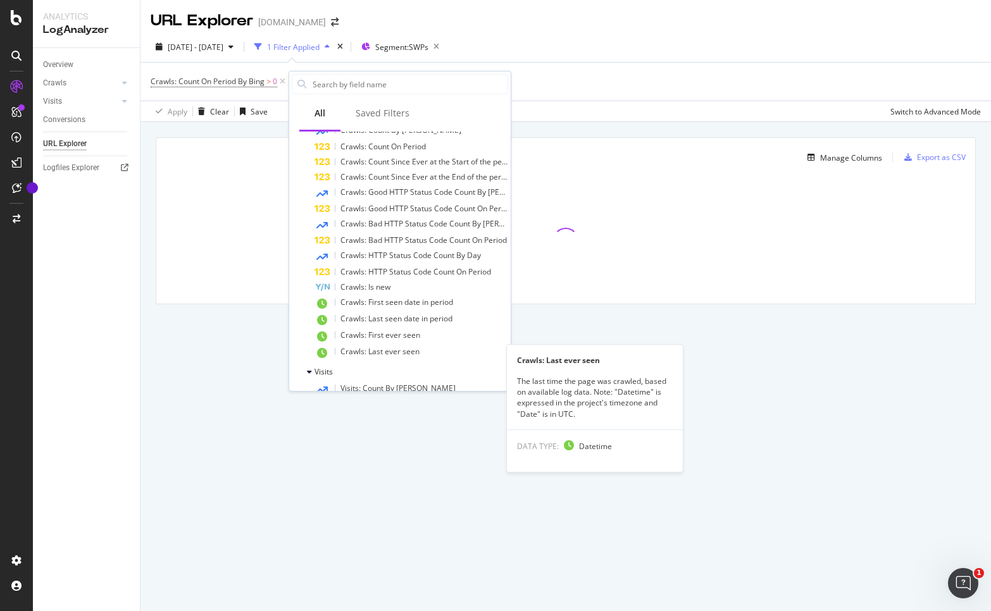
scroll to position [720, 0]
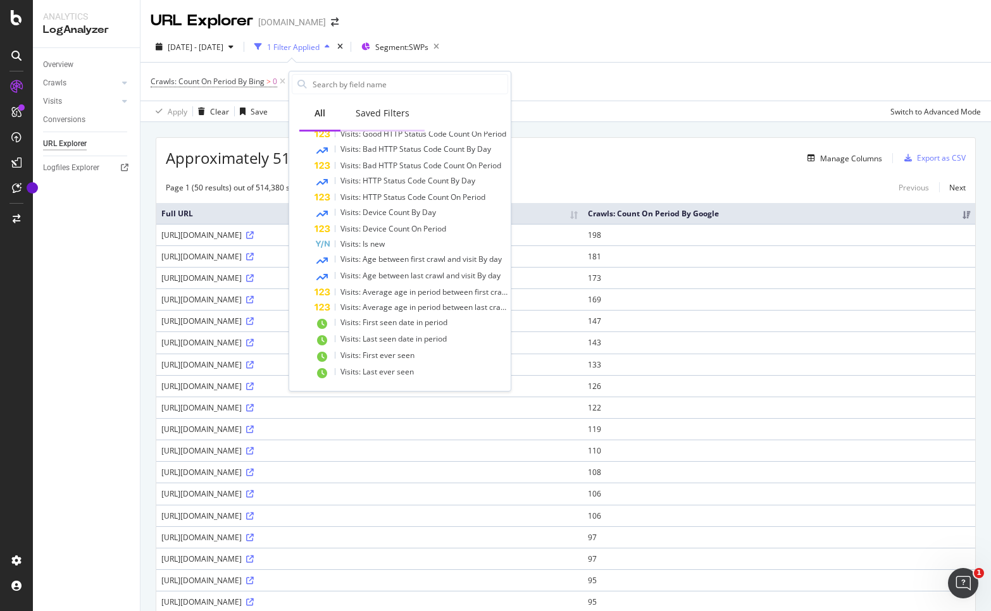
click at [379, 120] on div "Saved Filters" at bounding box center [383, 114] width 84 height 35
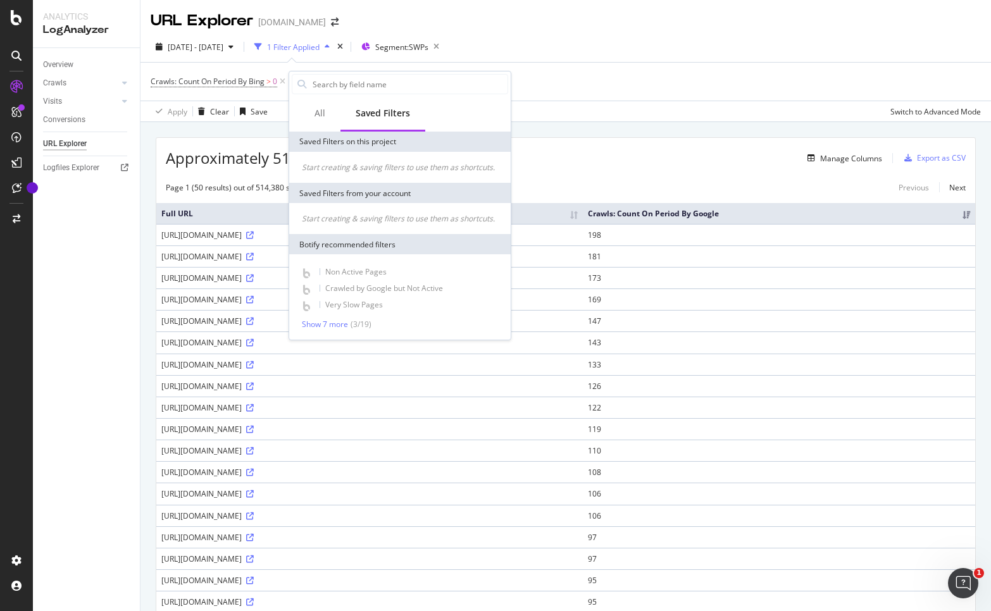
click at [541, 163] on div "Manage Columns" at bounding box center [642, 158] width 479 height 15
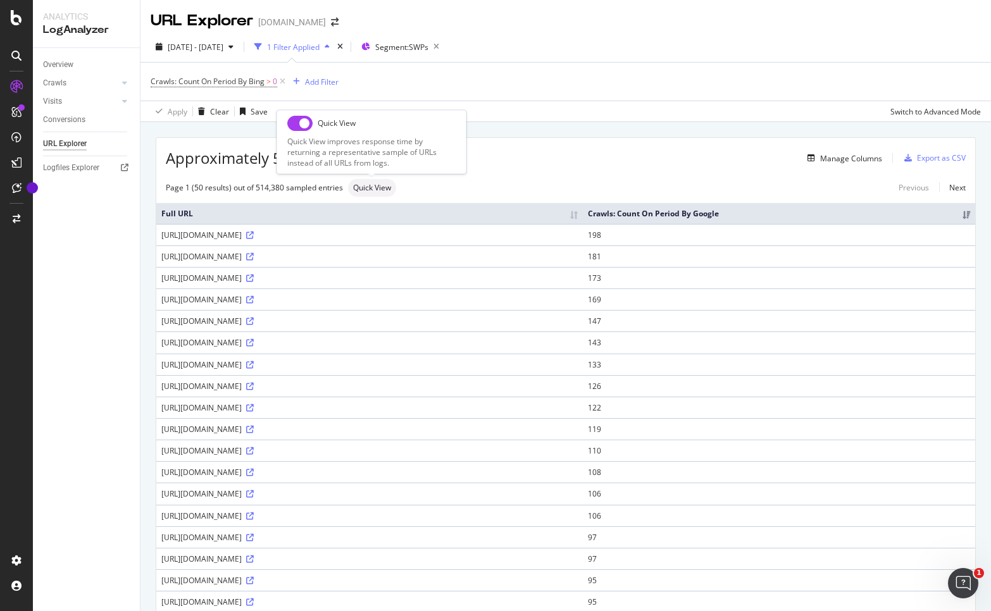
click at [363, 195] on div "Quick View" at bounding box center [372, 188] width 48 height 18
click at [922, 113] on div "Switch to Advanced Mode" at bounding box center [936, 111] width 91 height 11
click at [922, 114] on div "Switch back to Simple mode" at bounding box center [932, 111] width 98 height 11
click at [922, 114] on div "Switch to Advanced Mode" at bounding box center [936, 111] width 91 height 11
click at [413, 79] on div "Add Filter Group" at bounding box center [390, 82] width 58 height 11
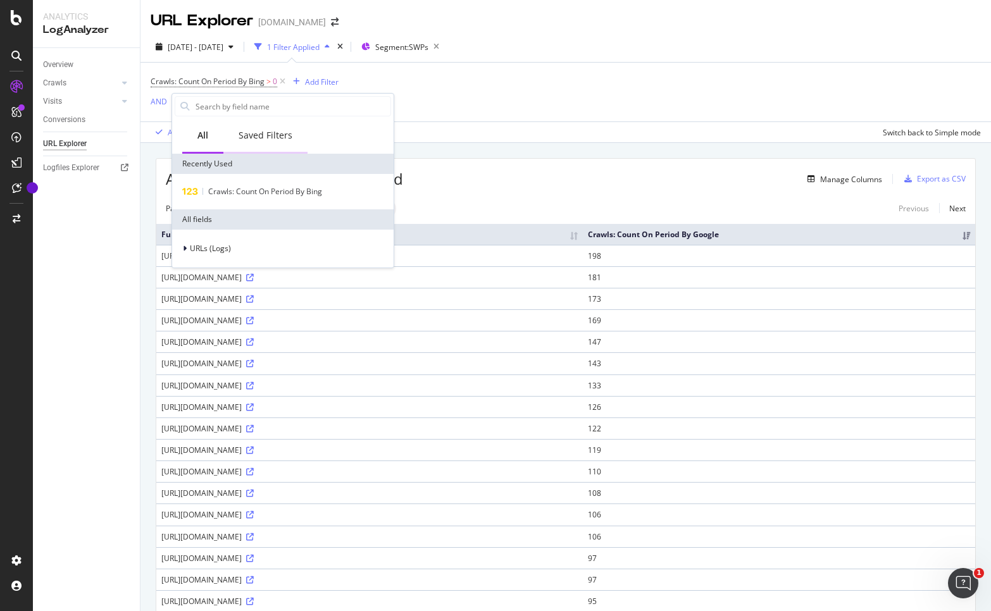
click at [268, 138] on div "Saved Filters" at bounding box center [266, 135] width 54 height 13
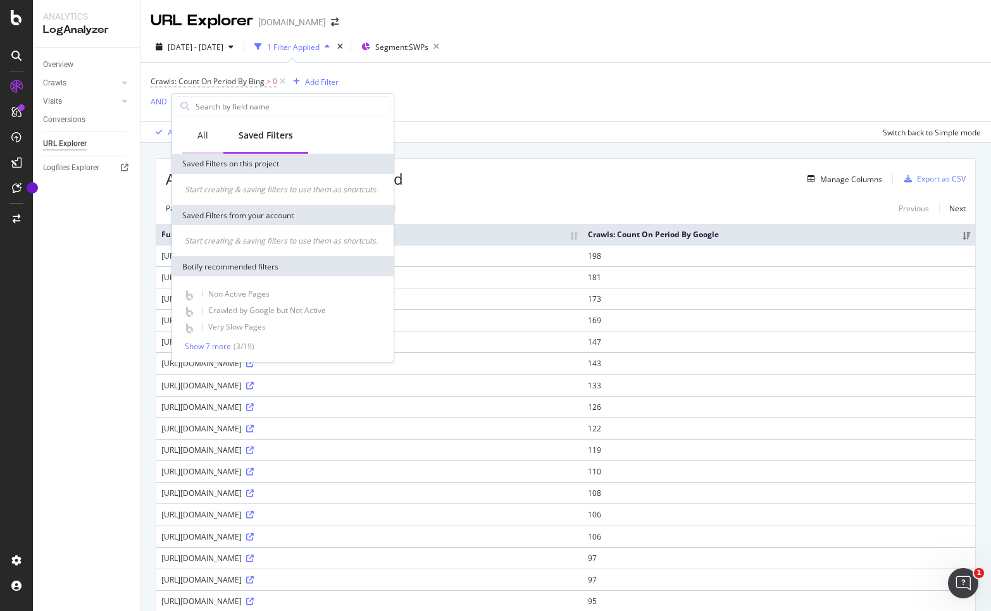
click at [210, 137] on div "All" at bounding box center [202, 136] width 41 height 35
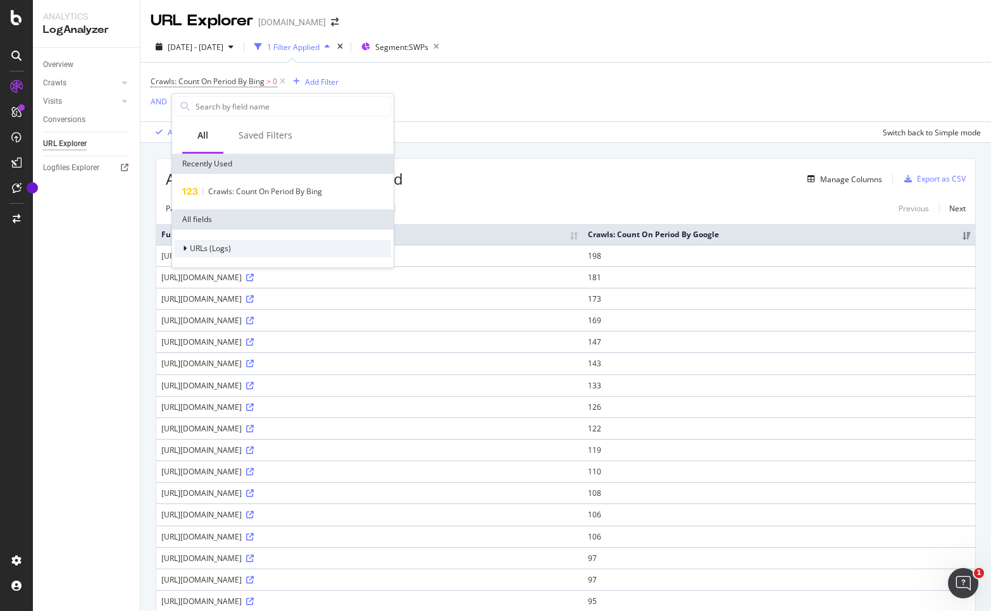
click at [249, 253] on div "URLs (Logs)" at bounding box center [283, 249] width 216 height 18
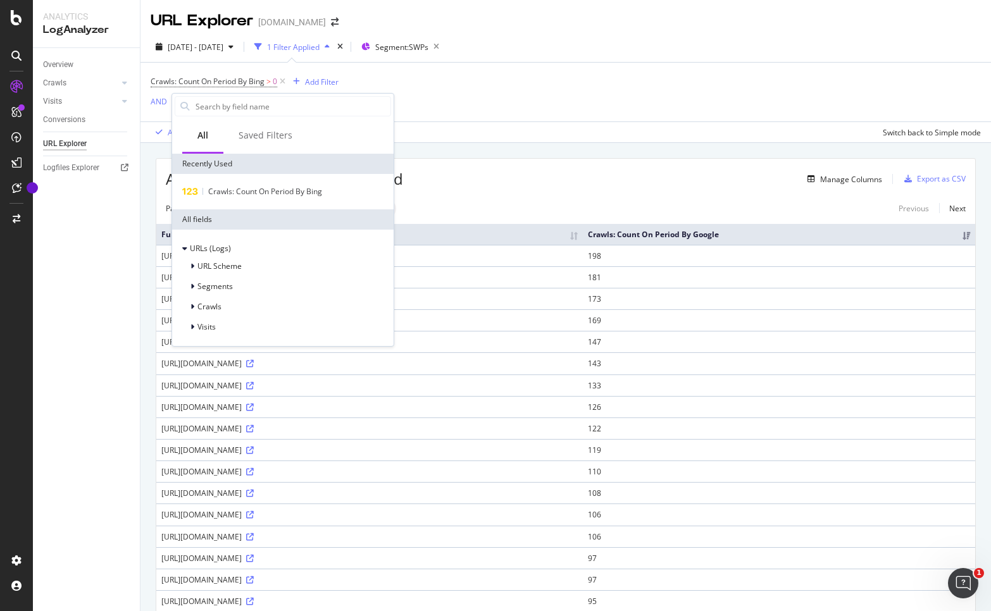
click at [610, 106] on div "Crawls: Count On Period By Bing > 0 Add Filter AND Add Filter Apply Clear Save …" at bounding box center [566, 103] width 830 height 80
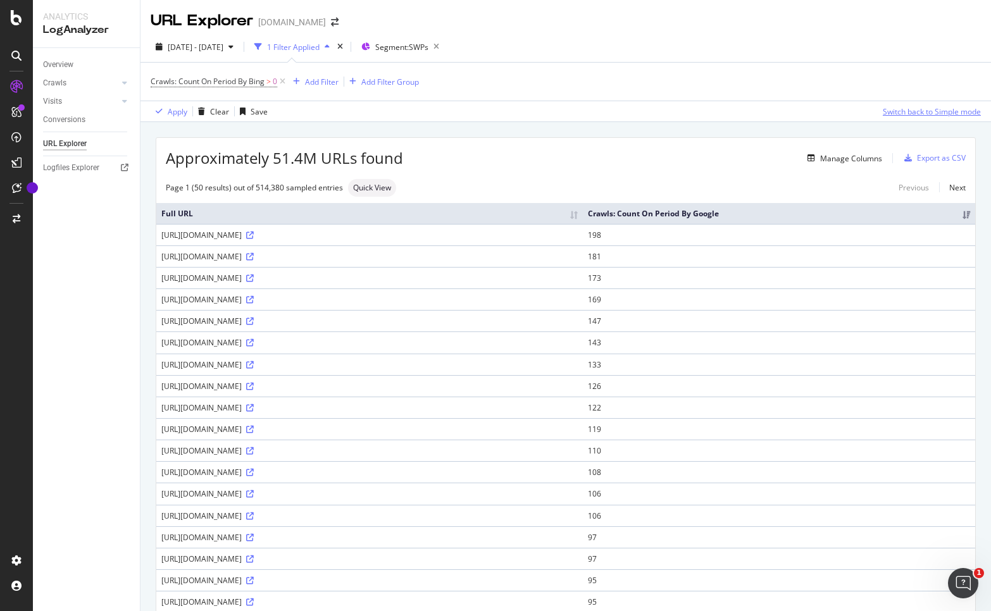
click at [919, 111] on div "Switch back to Simple mode" at bounding box center [932, 111] width 98 height 11
click at [905, 158] on icon "button" at bounding box center [909, 158] width 8 height 8
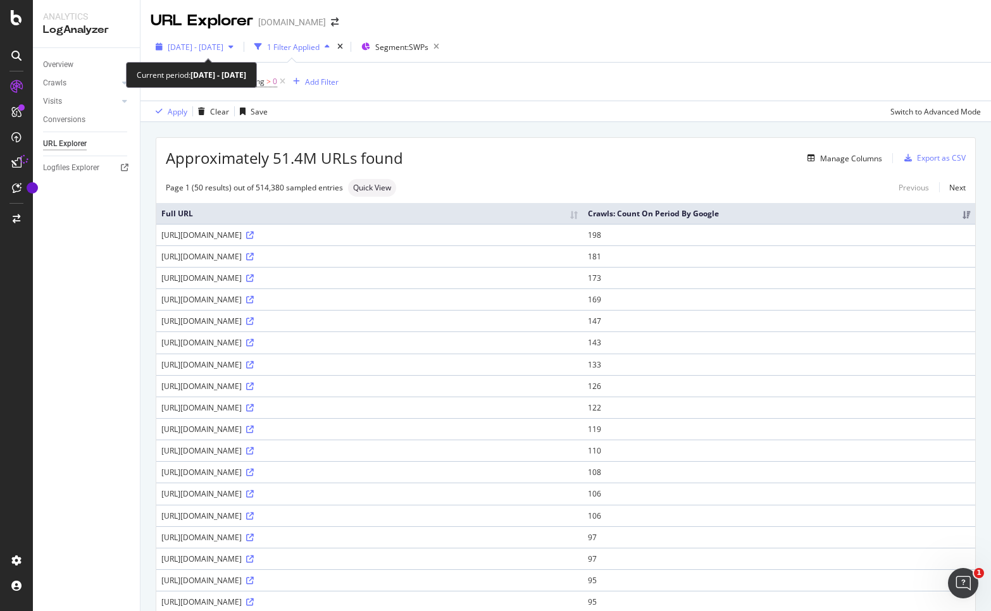
click at [219, 54] on div "[DATE] - [DATE]" at bounding box center [195, 46] width 88 height 19
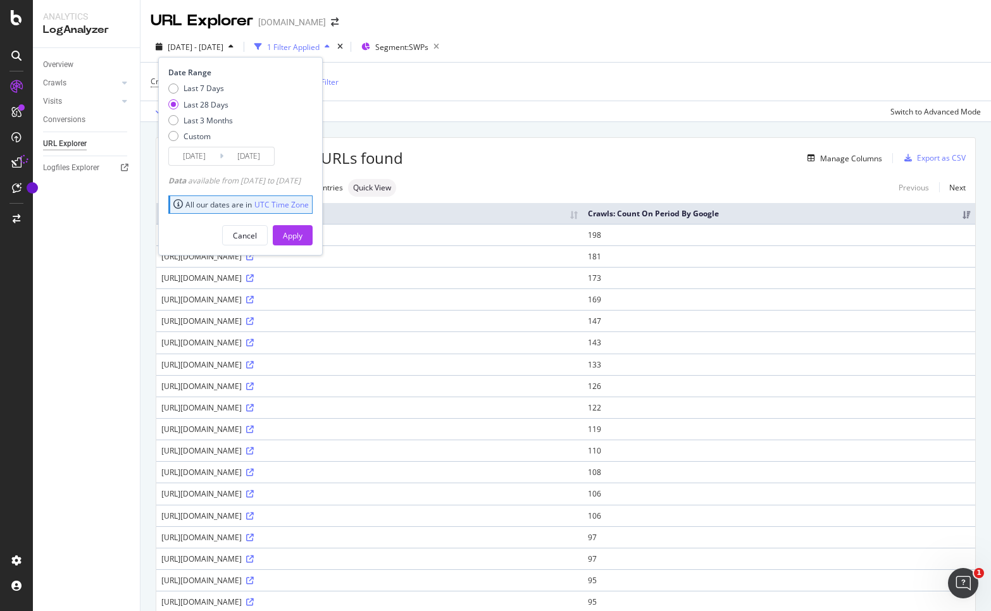
click at [208, 154] on input "[DATE]" at bounding box center [194, 156] width 51 height 18
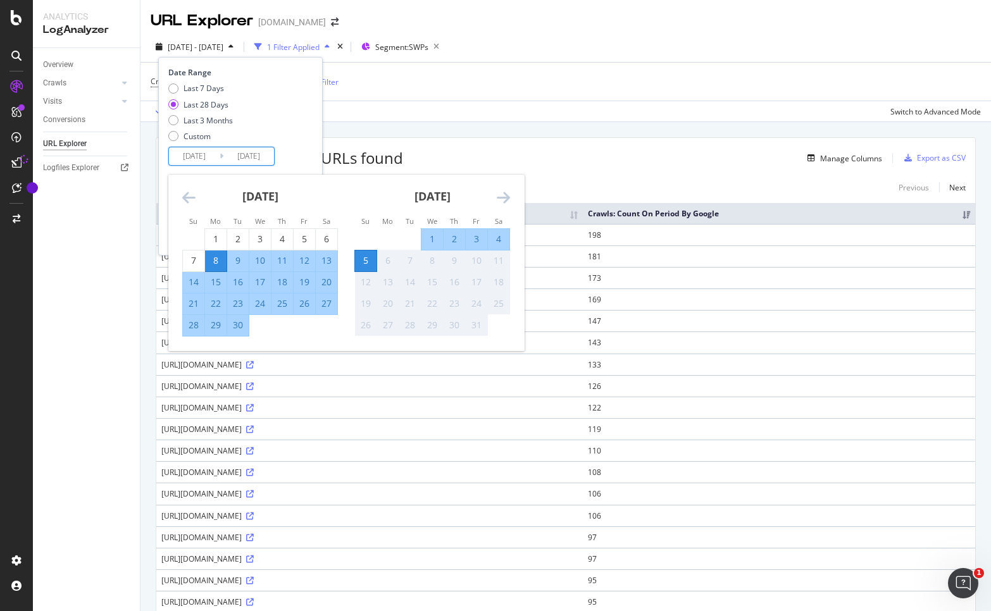
click at [208, 154] on input "[DATE]" at bounding box center [194, 156] width 51 height 18
click at [194, 194] on icon "Move backward to switch to the previous month." at bounding box center [188, 197] width 13 height 15
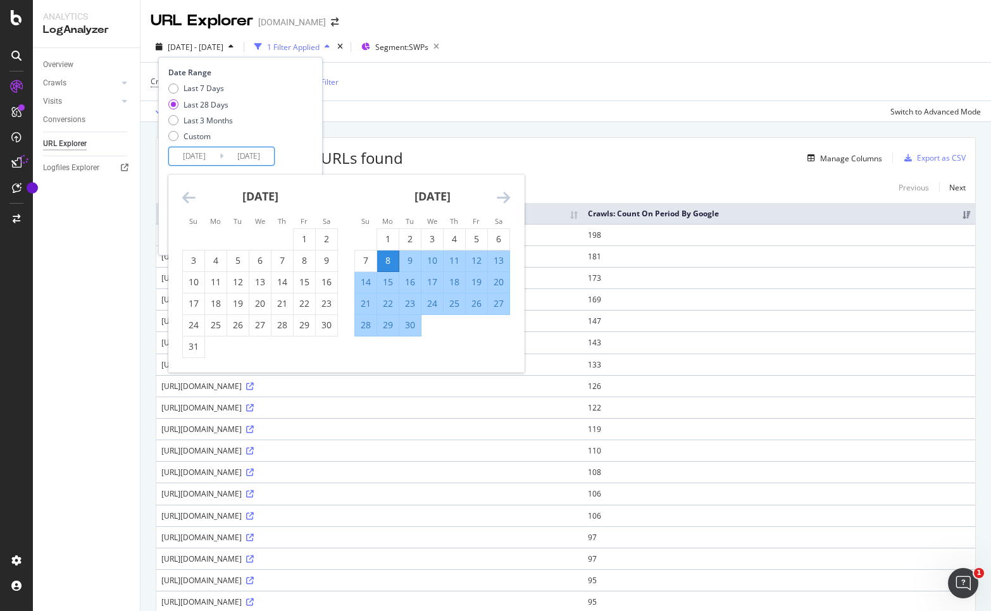
click at [194, 194] on icon "Move backward to switch to the previous month." at bounding box center [188, 197] width 13 height 15
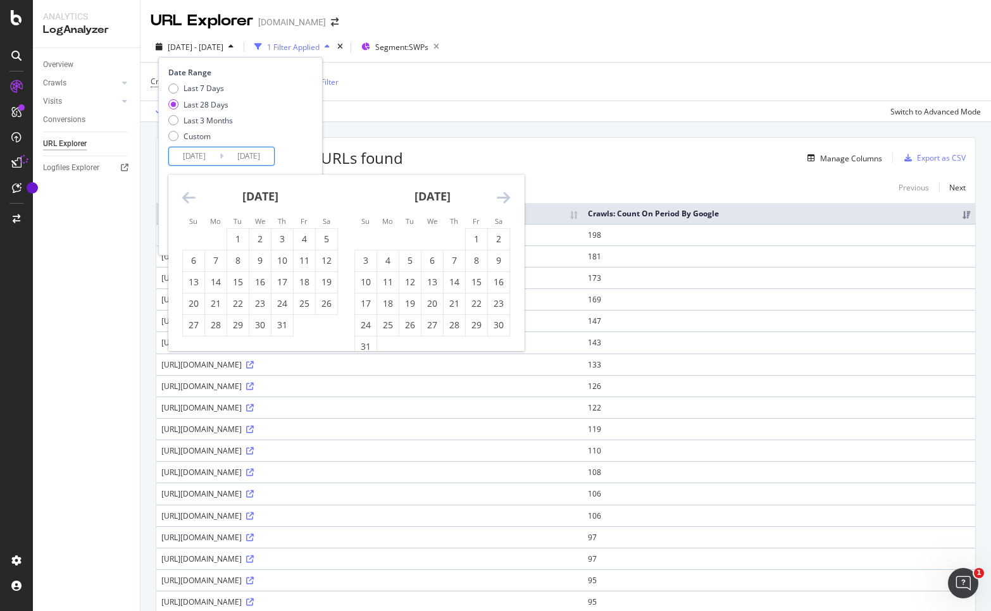
click at [194, 194] on icon "Move backward to switch to the previous month." at bounding box center [188, 197] width 13 height 15
click at [187, 235] on div "1" at bounding box center [194, 239] width 22 height 13
type input "[DATE]"
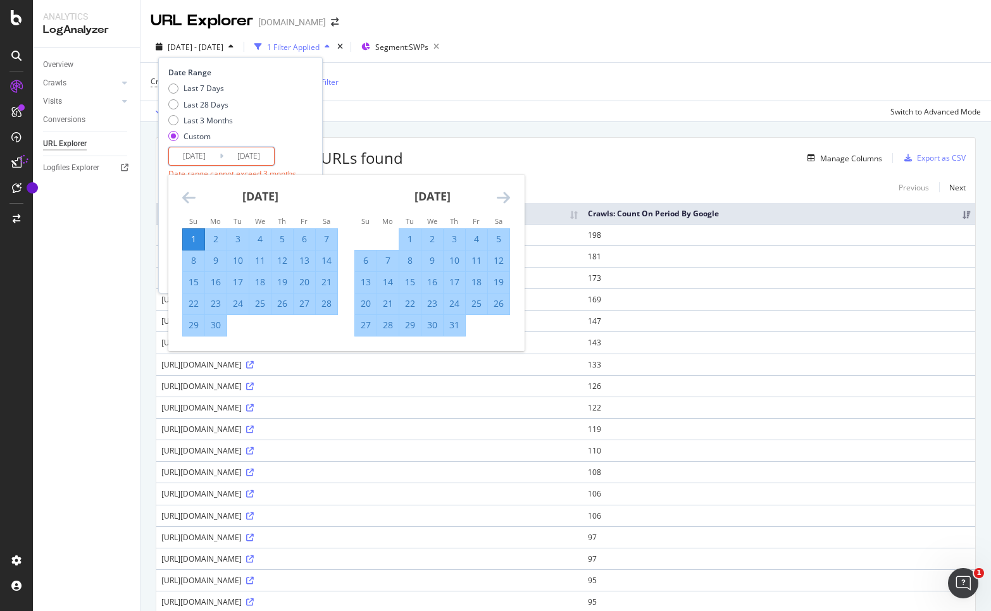
click at [506, 196] on icon "Move forward to switch to the next month." at bounding box center [503, 197] width 13 height 15
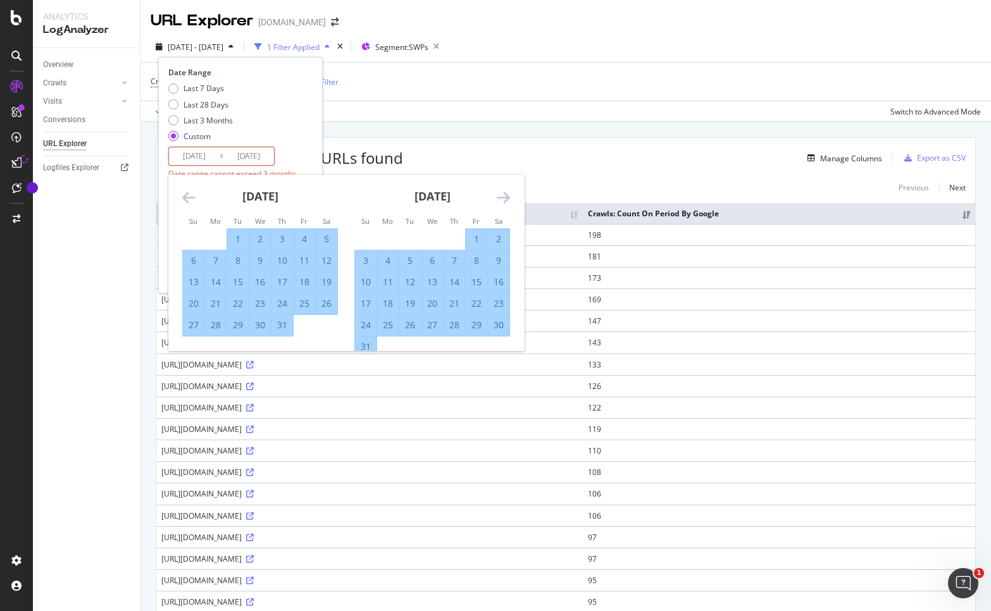
click at [506, 196] on icon "Move forward to switch to the next month." at bounding box center [503, 197] width 13 height 15
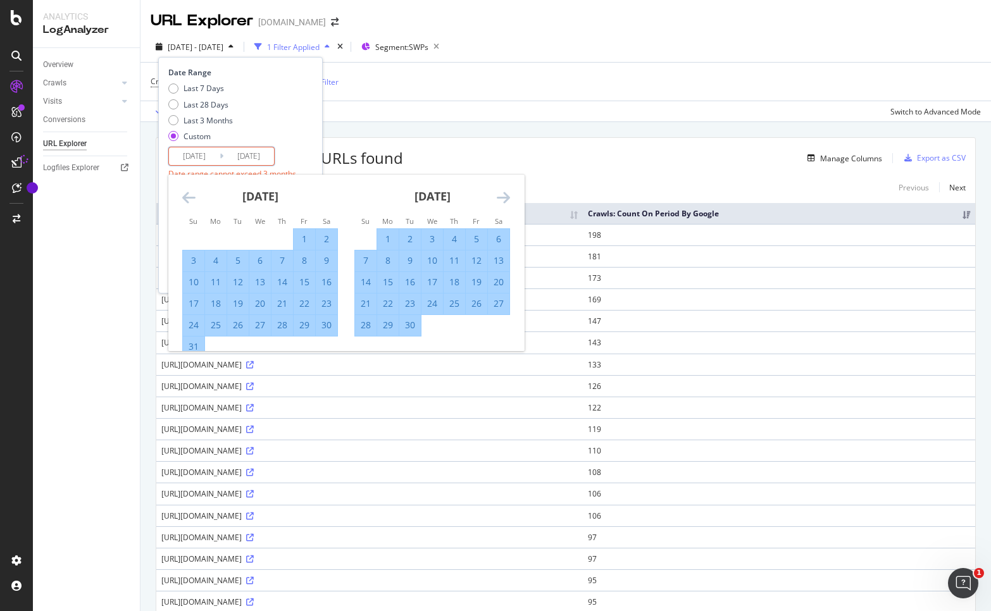
click at [362, 262] on div "7" at bounding box center [366, 260] width 22 height 13
type input "[DATE]"
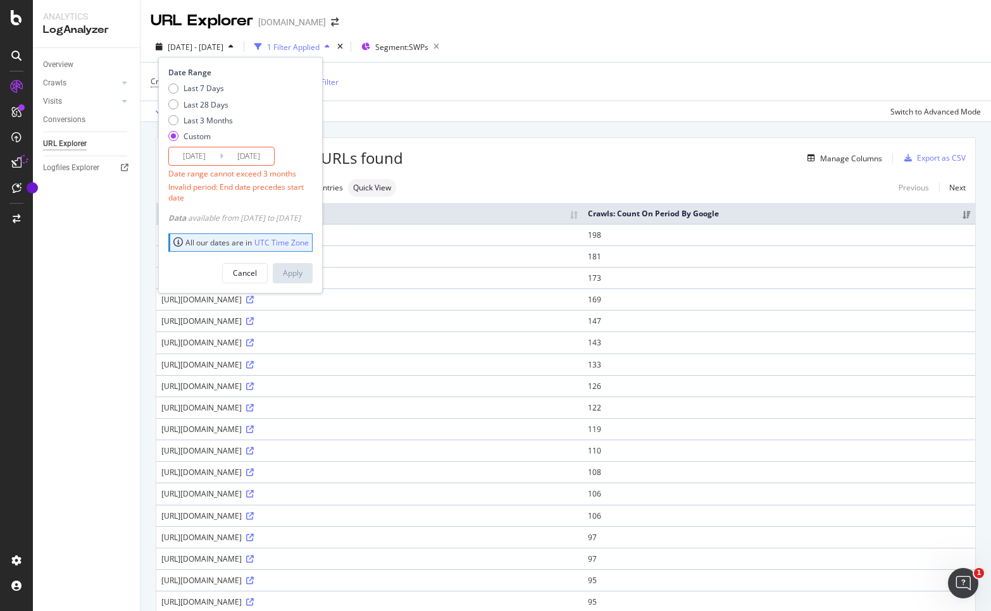
click at [203, 156] on input "[DATE]" at bounding box center [194, 156] width 51 height 18
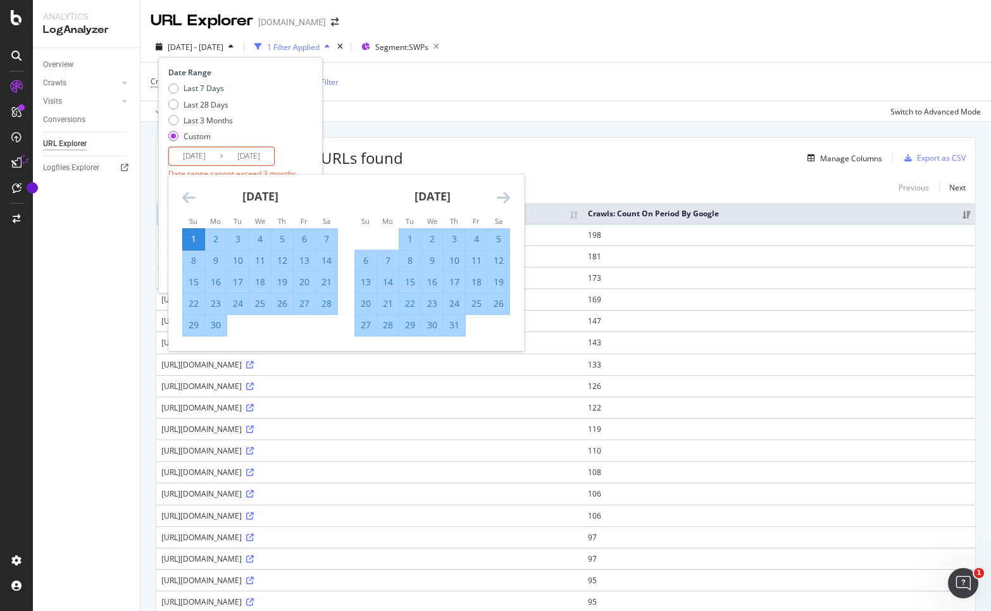
click at [213, 155] on input "[DATE]" at bounding box center [194, 156] width 51 height 18
type input "[DATE]"
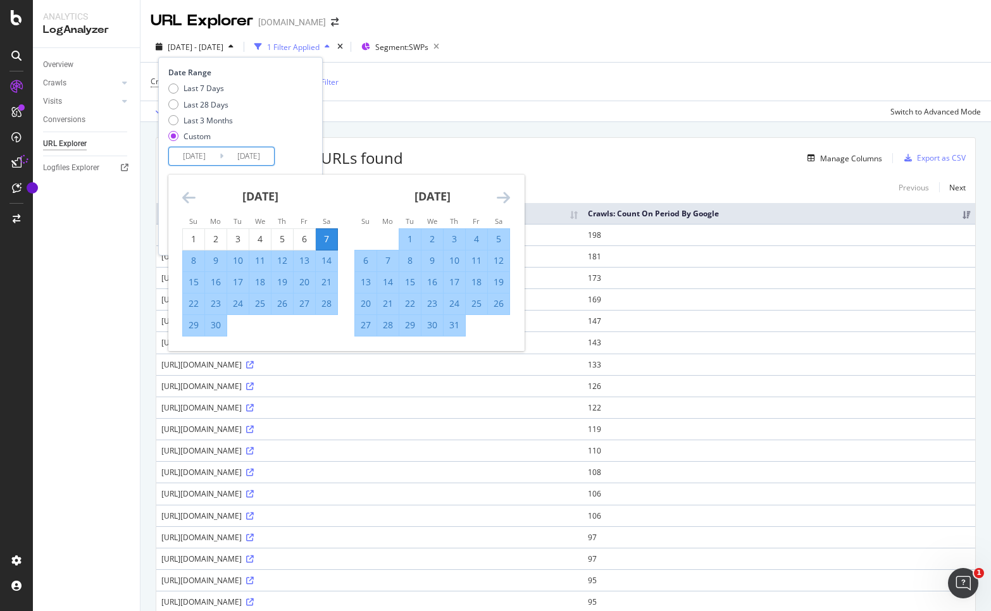
click at [296, 106] on div "Last 7 Days Last 28 Days Last 3 Months Custom" at bounding box center [238, 115] width 141 height 64
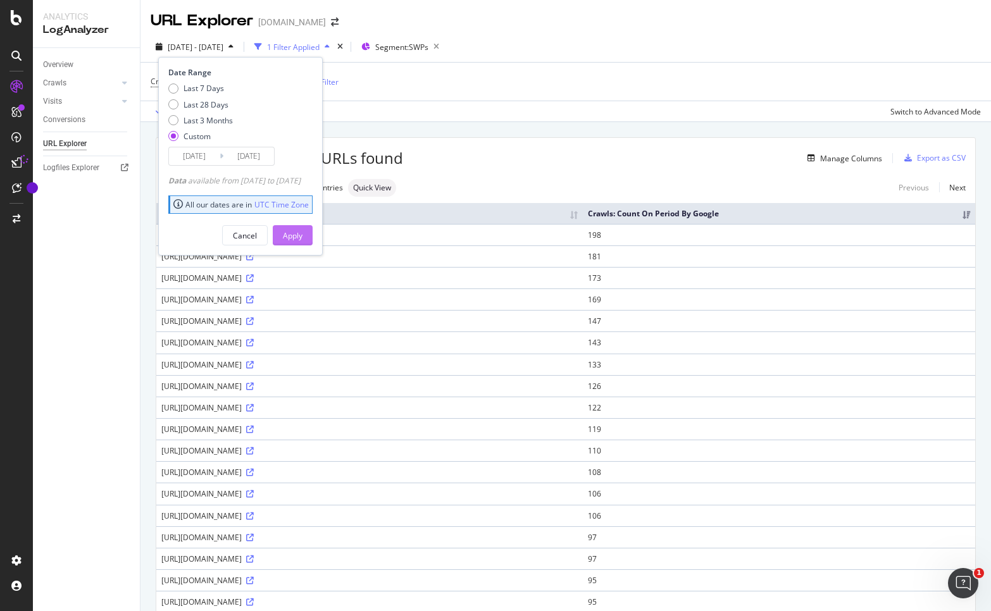
click at [300, 229] on button "Apply" at bounding box center [293, 235] width 40 height 20
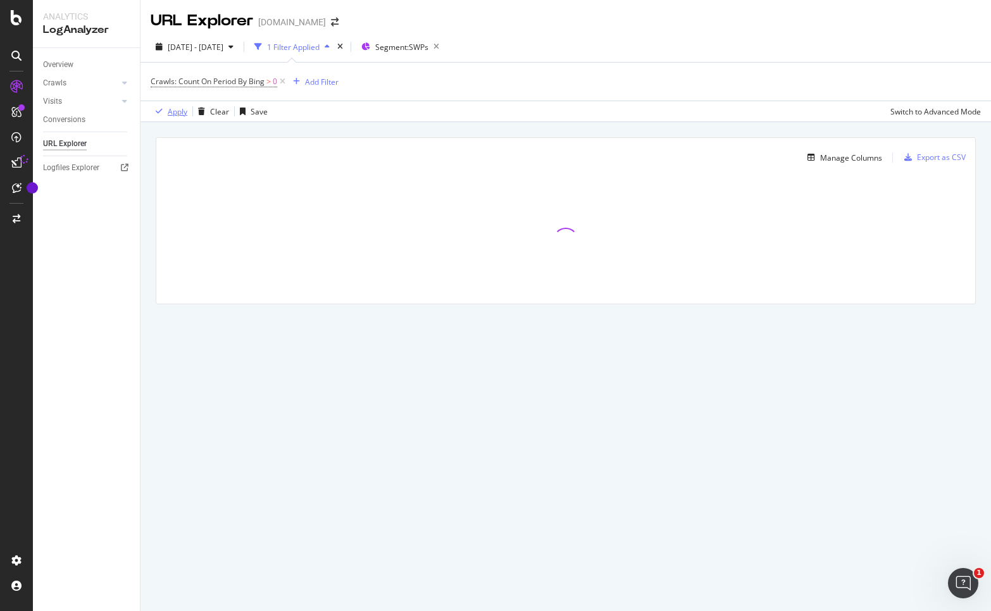
click at [172, 115] on div "Apply" at bounding box center [178, 111] width 20 height 11
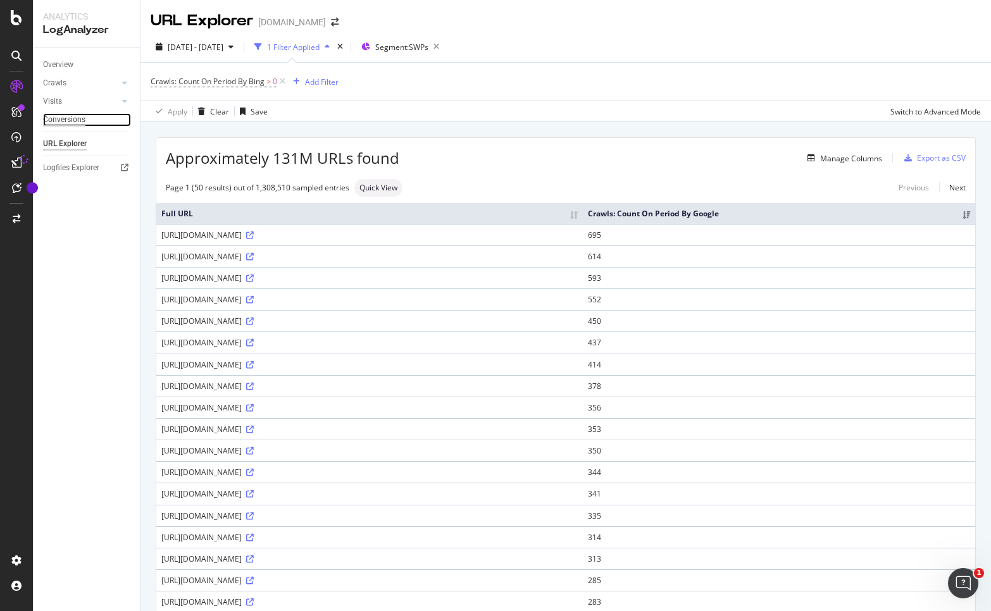
click at [80, 122] on div "Conversions" at bounding box center [64, 119] width 42 height 13
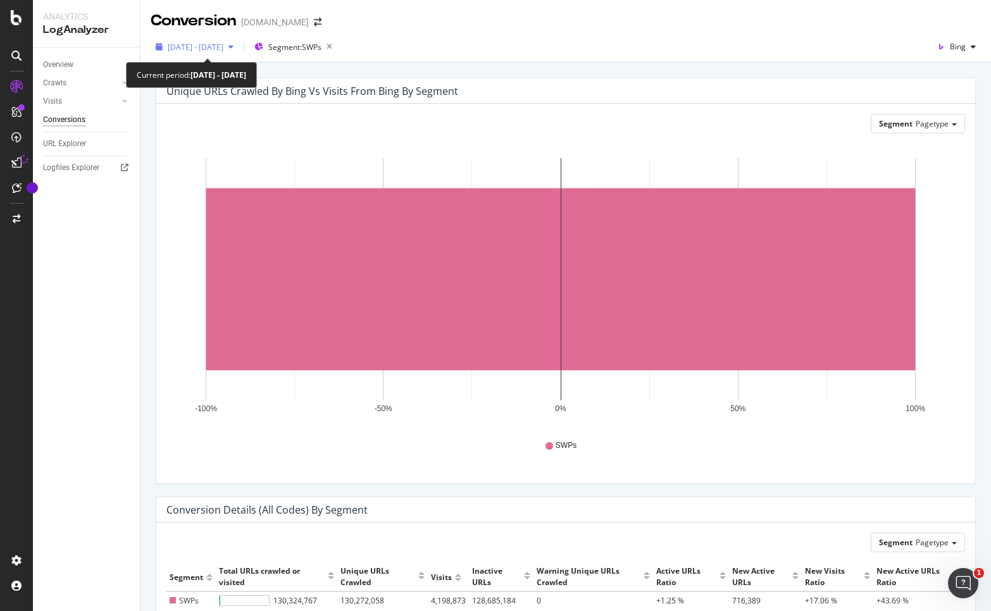
click at [210, 50] on span "[DATE] - [DATE]" at bounding box center [196, 47] width 56 height 11
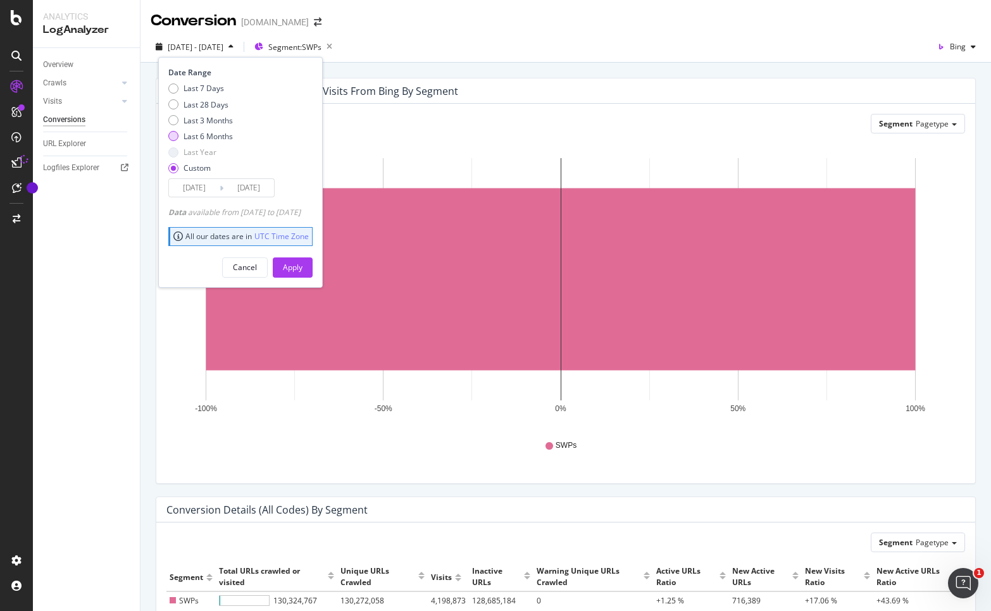
click at [208, 134] on div "Last 6 Months" at bounding box center [208, 136] width 49 height 11
type input "[DATE]"
click at [230, 122] on div "Last 3 Months" at bounding box center [208, 120] width 49 height 11
type input "[DATE]"
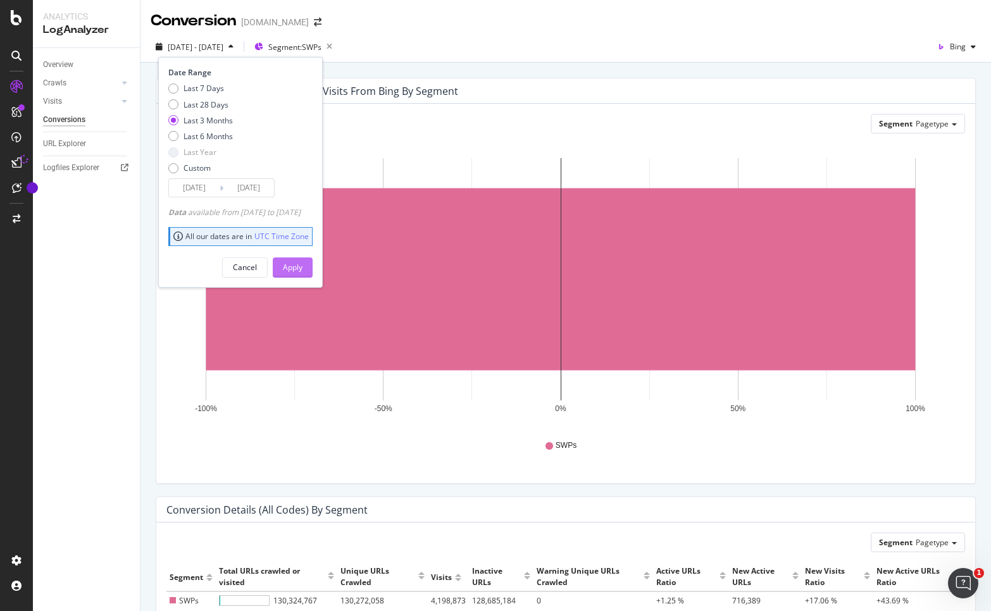
click at [303, 263] on div "Apply" at bounding box center [293, 267] width 20 height 11
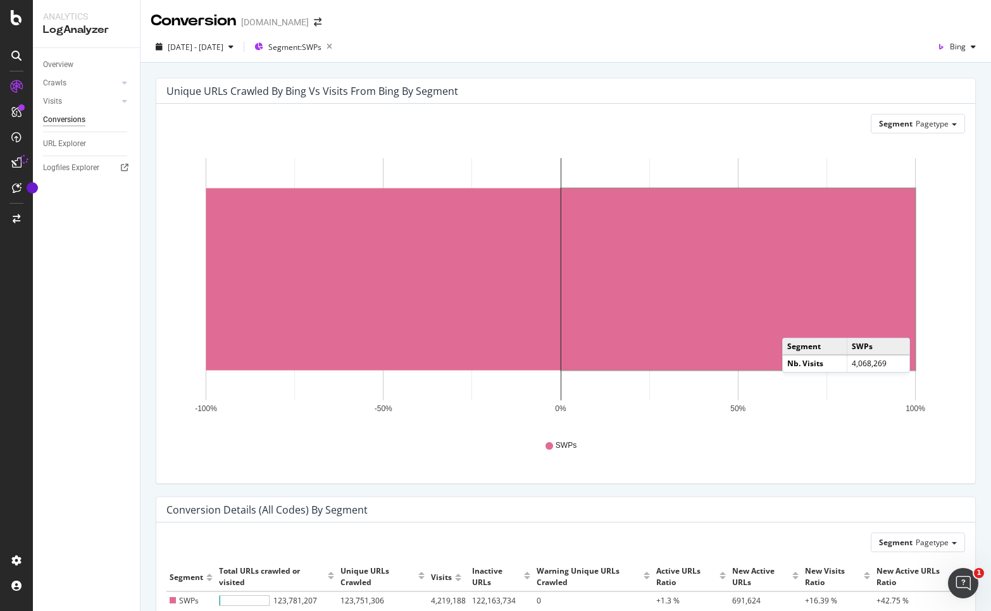
click at [939, 63] on div "Unique URLs Crawled by bing vs Visits from bing by Segment Segment Pagetype Hol…" at bounding box center [566, 383] width 851 height 641
click at [941, 54] on div "Bing" at bounding box center [956, 46] width 49 height 19
click at [824, 68] on div "Unique URLs Crawled by bing vs Visits from bing by Segment Segment Pagetype Hol…" at bounding box center [566, 383] width 851 height 641
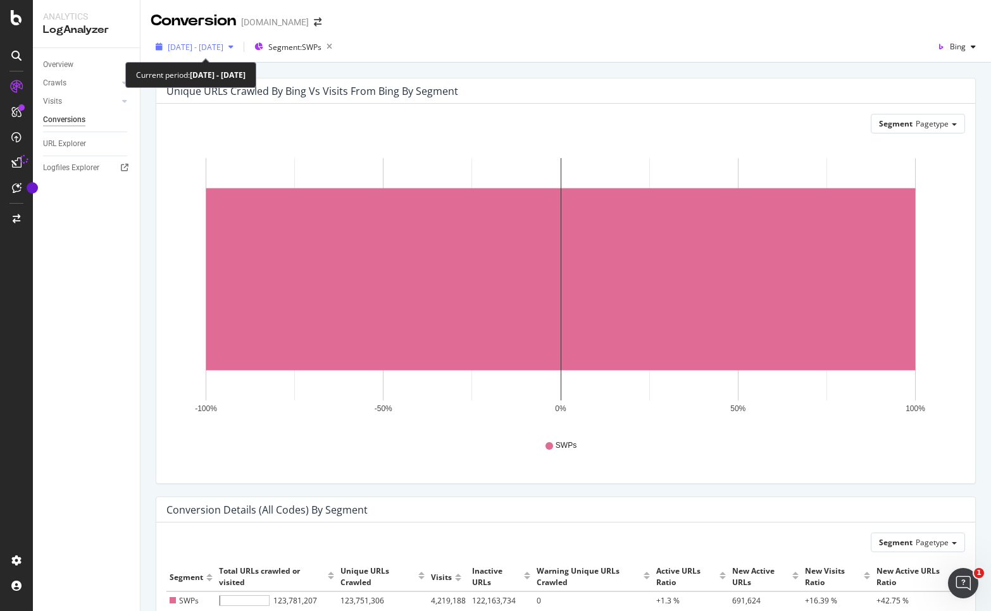
click at [204, 54] on div "[DATE] - [DATE]" at bounding box center [195, 46] width 88 height 19
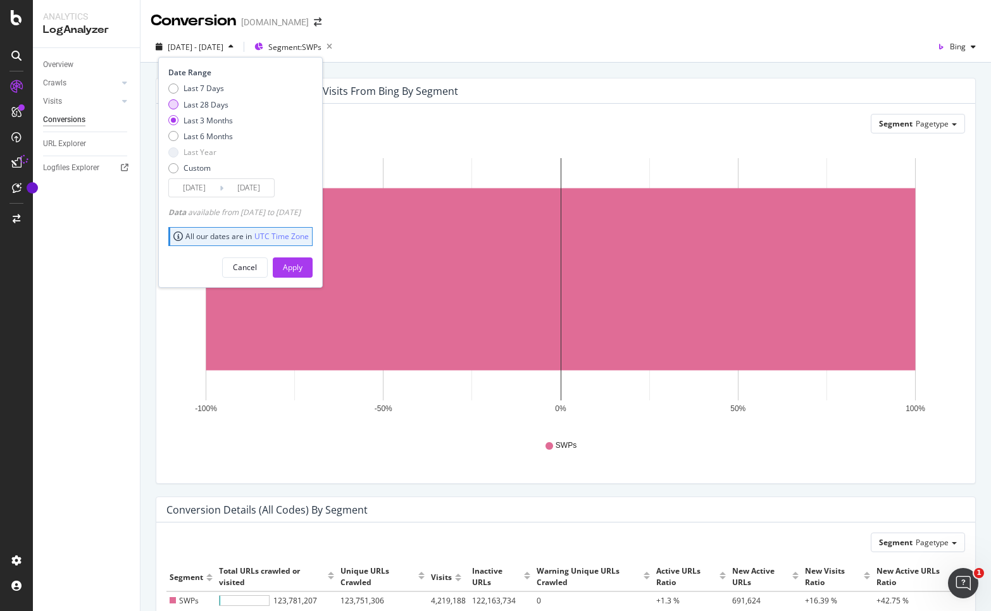
click at [206, 101] on div "Last 28 Days" at bounding box center [206, 104] width 45 height 11
type input "[DATE]"
click at [303, 263] on div "Apply" at bounding box center [293, 267] width 20 height 11
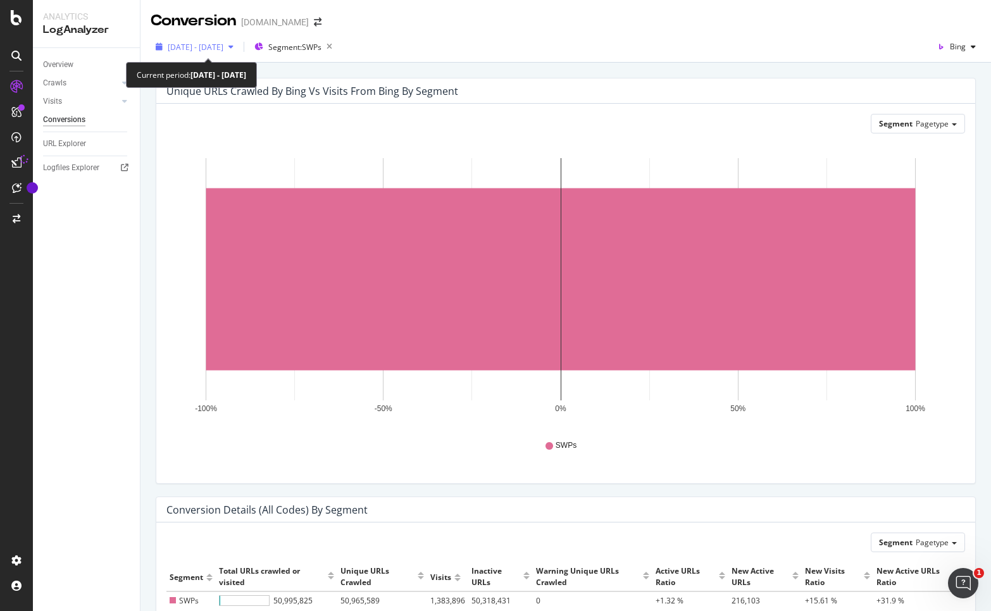
click at [222, 44] on span "[DATE] - [DATE]" at bounding box center [196, 47] width 56 height 11
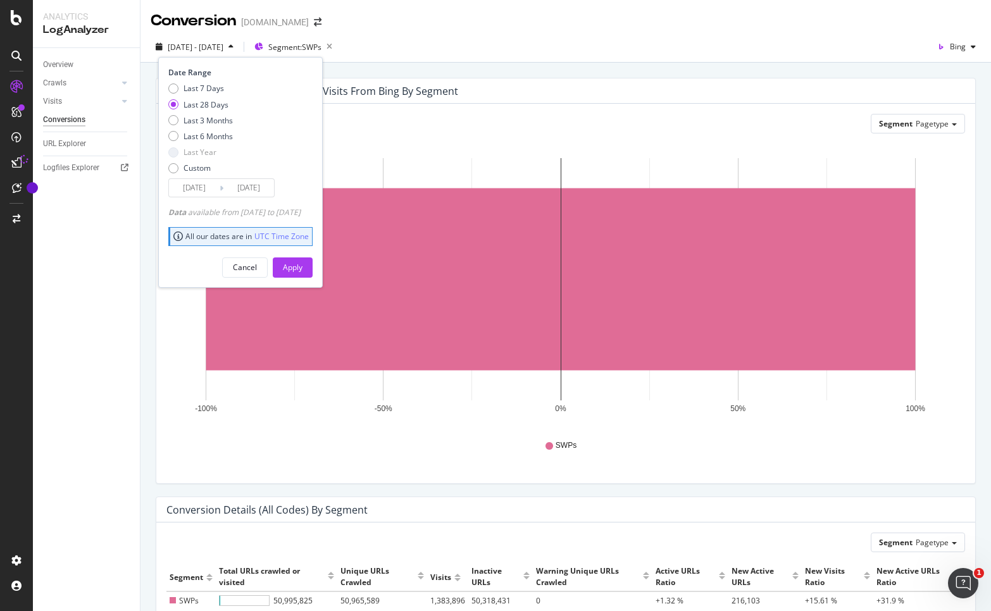
click at [194, 190] on input "[DATE]" at bounding box center [194, 188] width 51 height 18
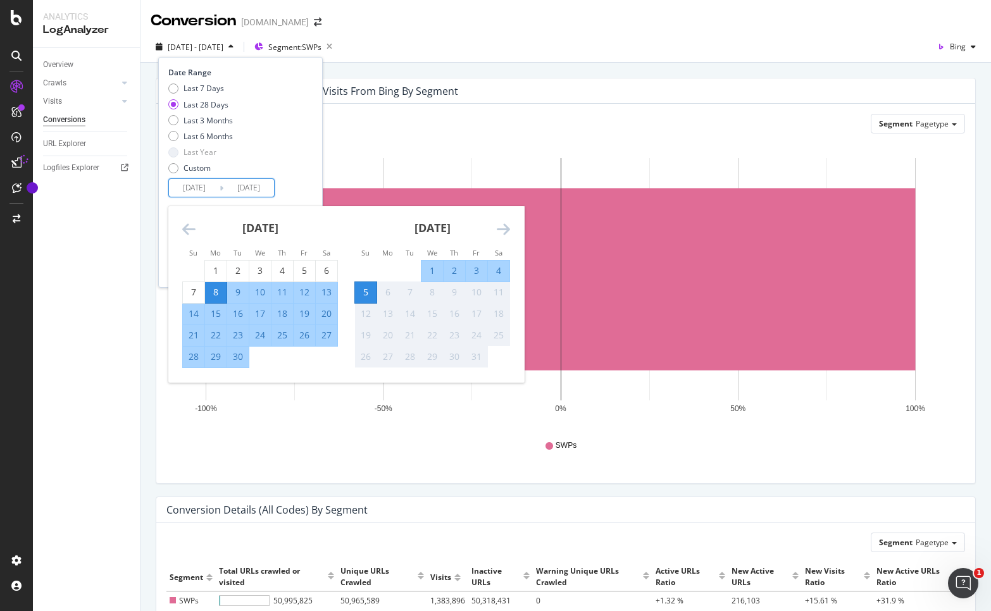
click at [188, 227] on icon "Move backward to switch to the previous month." at bounding box center [188, 229] width 13 height 15
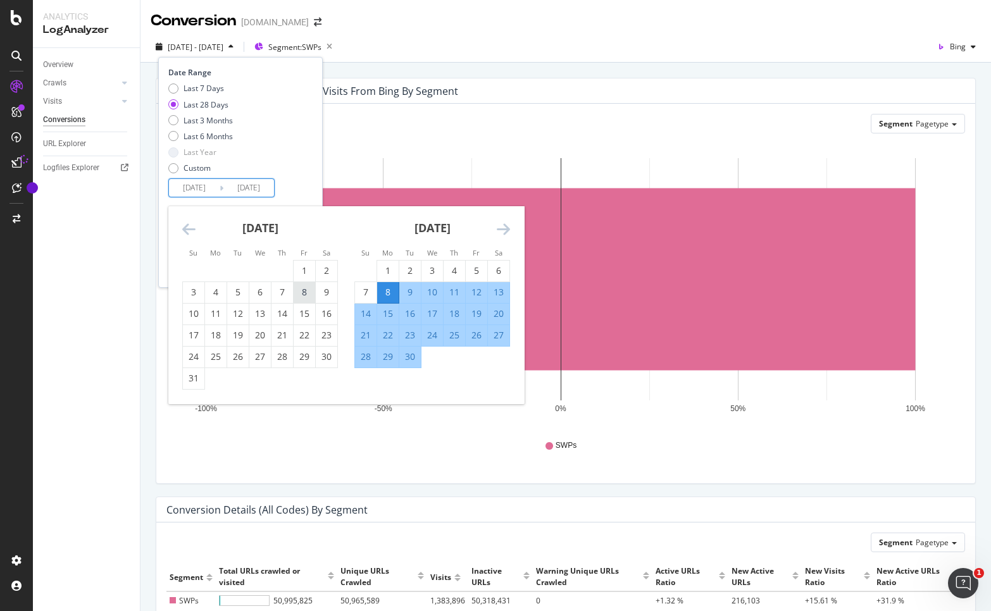
click at [303, 297] on div "8" at bounding box center [305, 292] width 22 height 13
type input "[DATE]"
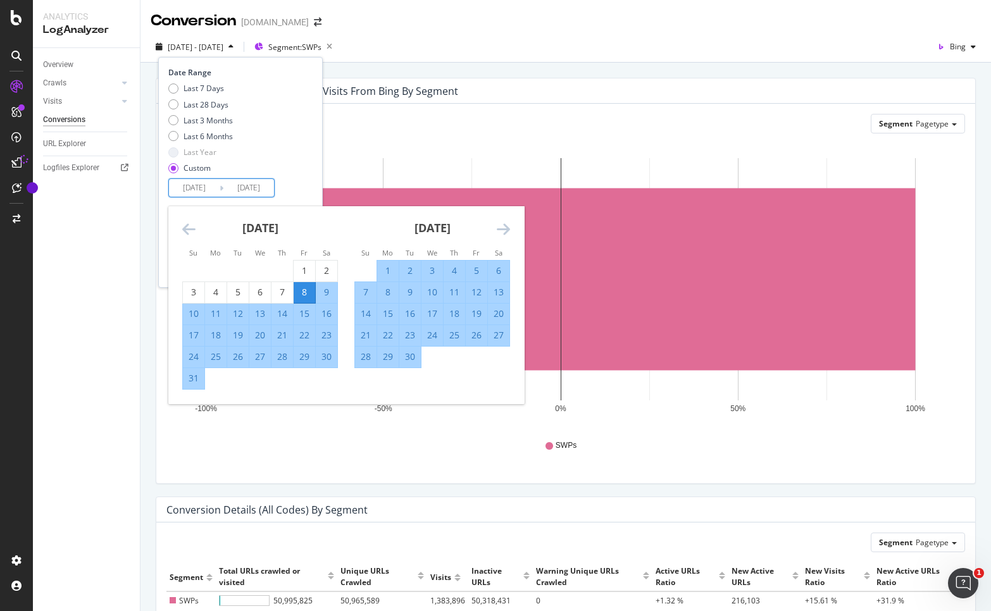
click at [361, 296] on div "7" at bounding box center [366, 292] width 22 height 13
type input "[DATE]"
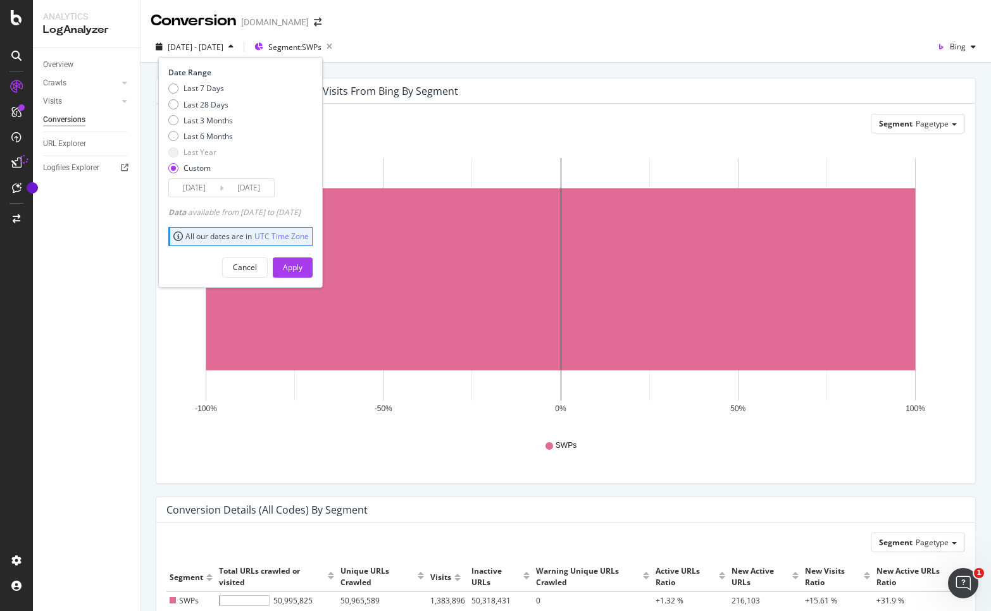
click at [300, 254] on div "Cancel Apply" at bounding box center [240, 263] width 144 height 30
click at [303, 265] on div "Apply" at bounding box center [293, 267] width 20 height 11
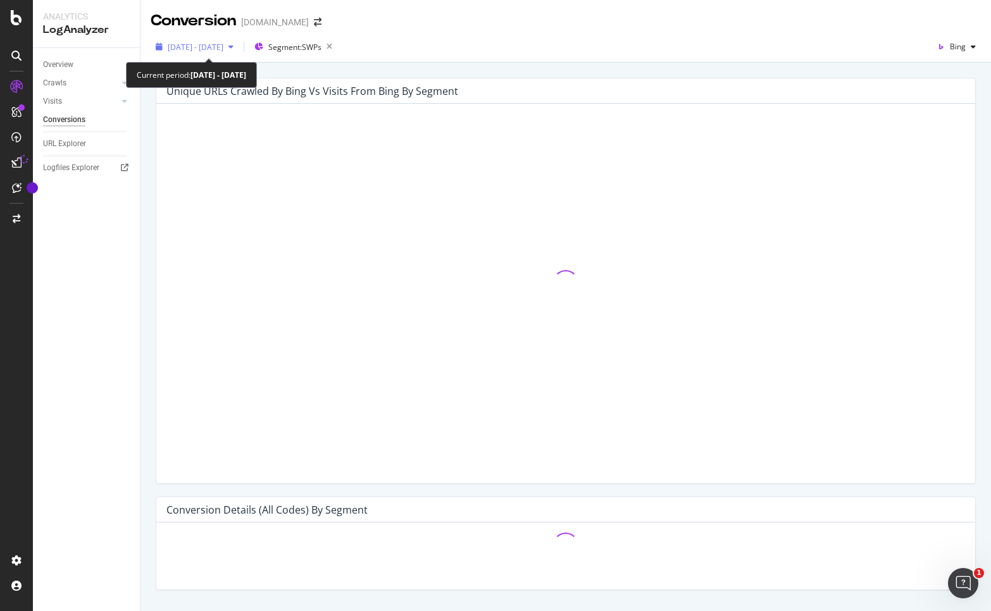
click at [182, 55] on div "[DATE] - [DATE]" at bounding box center [195, 46] width 88 height 19
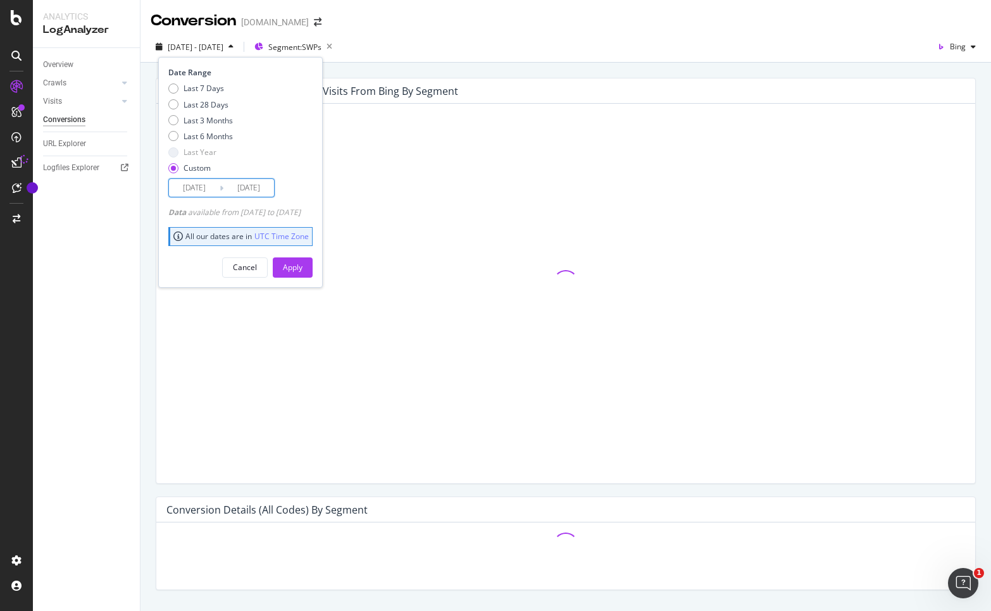
click at [223, 192] on input "[DATE]" at bounding box center [248, 188] width 51 height 18
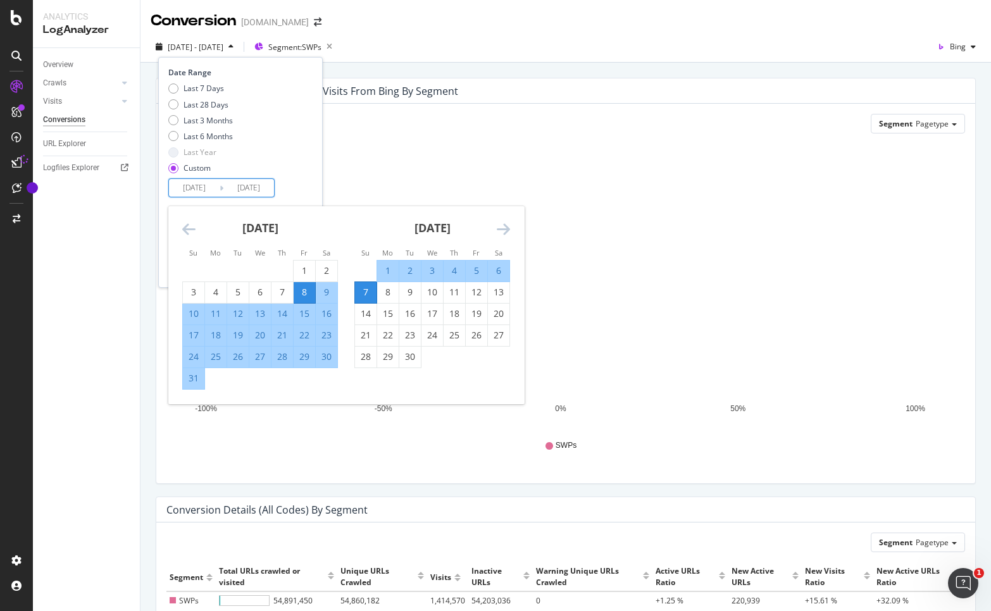
click at [423, 134] on div "Segment Pagetype" at bounding box center [565, 124] width 799 height 20
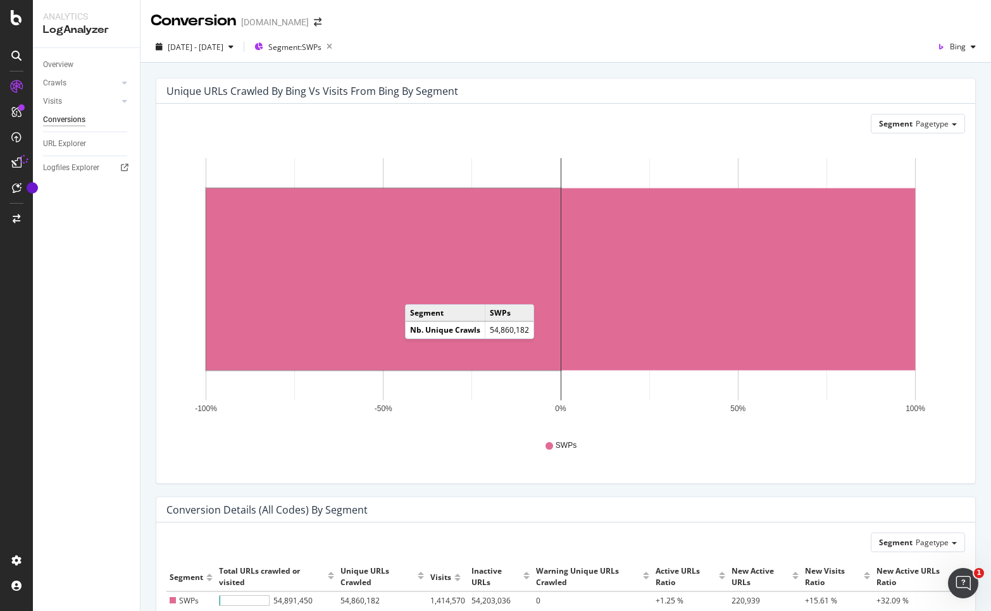
scroll to position [92, 0]
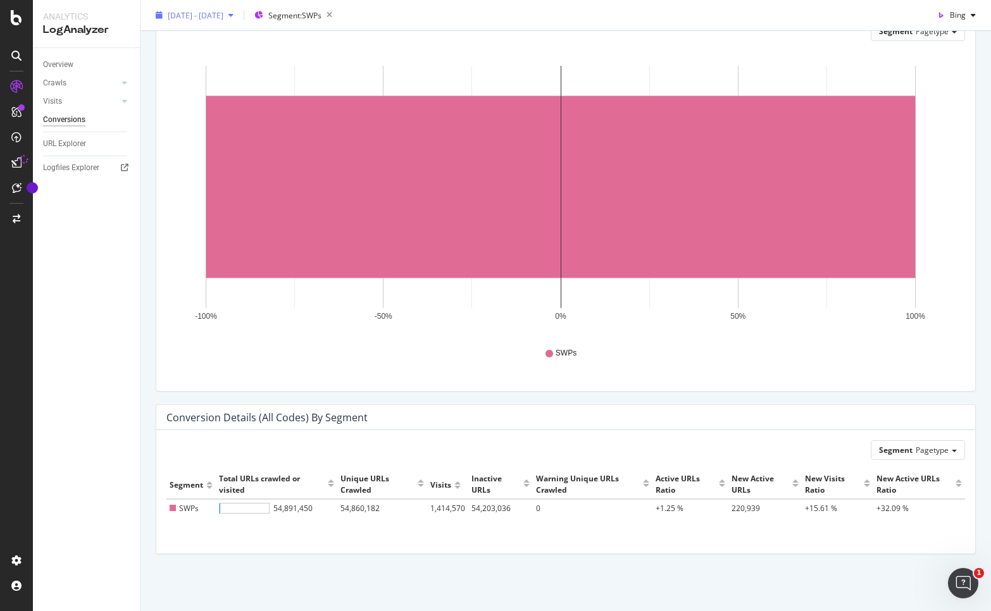
click at [191, 4] on div "[DATE] - [DATE] Segment: SWPs Bing" at bounding box center [566, 15] width 851 height 31
click at [194, 22] on div "[DATE] - [DATE]" at bounding box center [195, 15] width 88 height 19
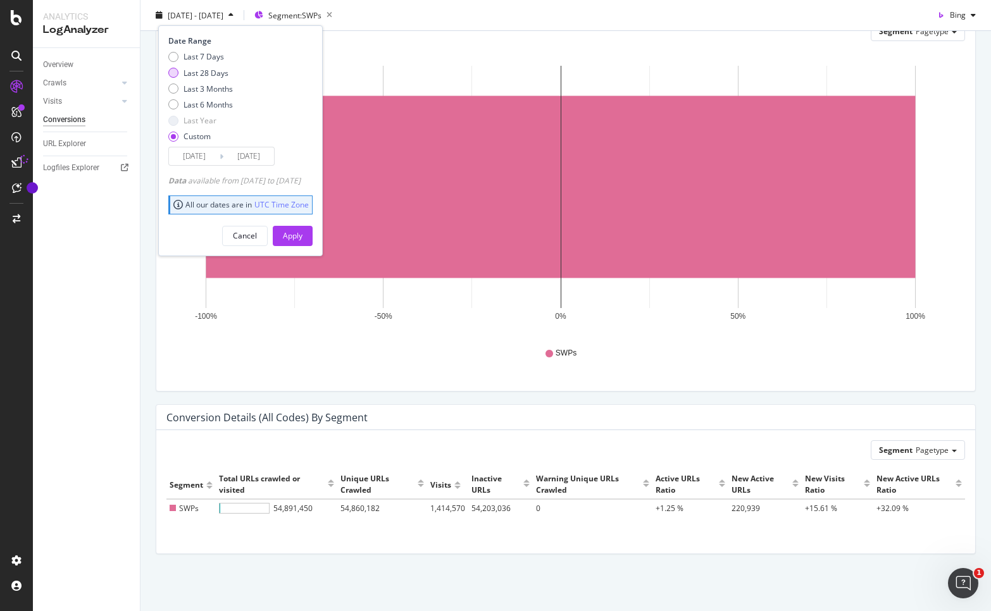
click at [189, 70] on div "Last 28 Days" at bounding box center [206, 72] width 45 height 11
type input "[DATE]"
click at [303, 237] on div "Apply" at bounding box center [293, 235] width 20 height 11
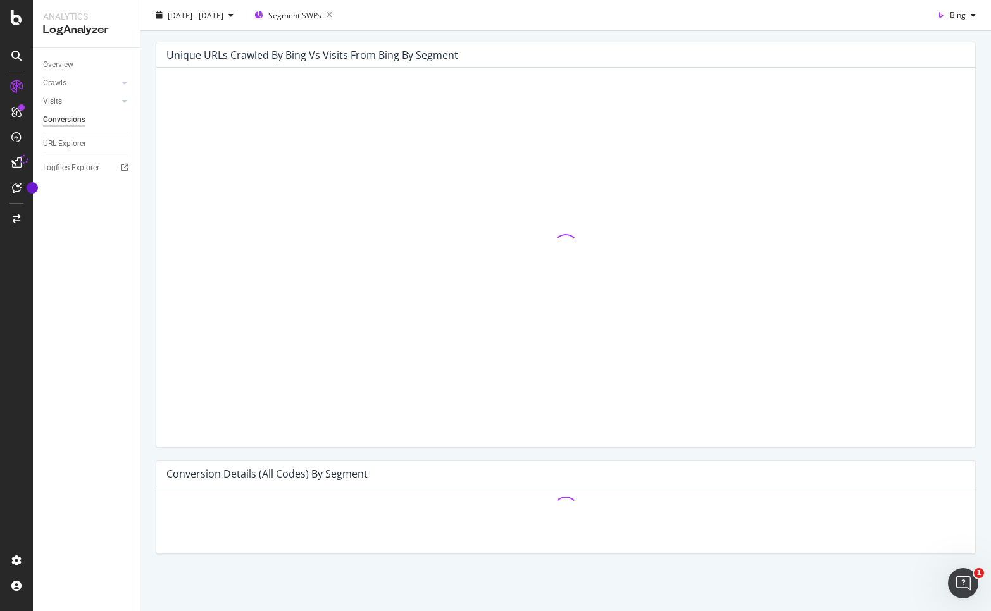
scroll to position [36, 0]
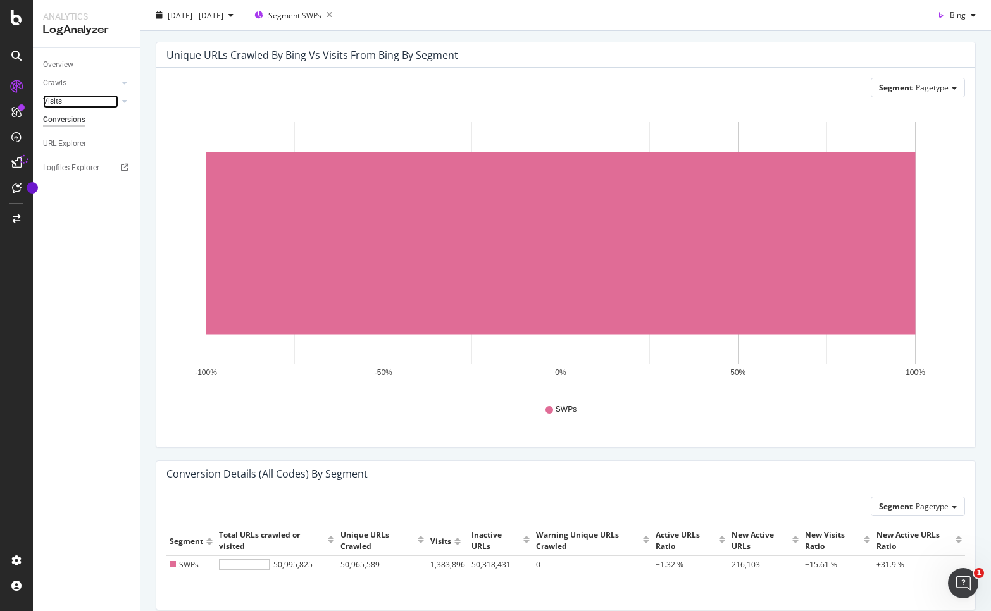
click at [67, 102] on link "Visits" at bounding box center [80, 101] width 75 height 13
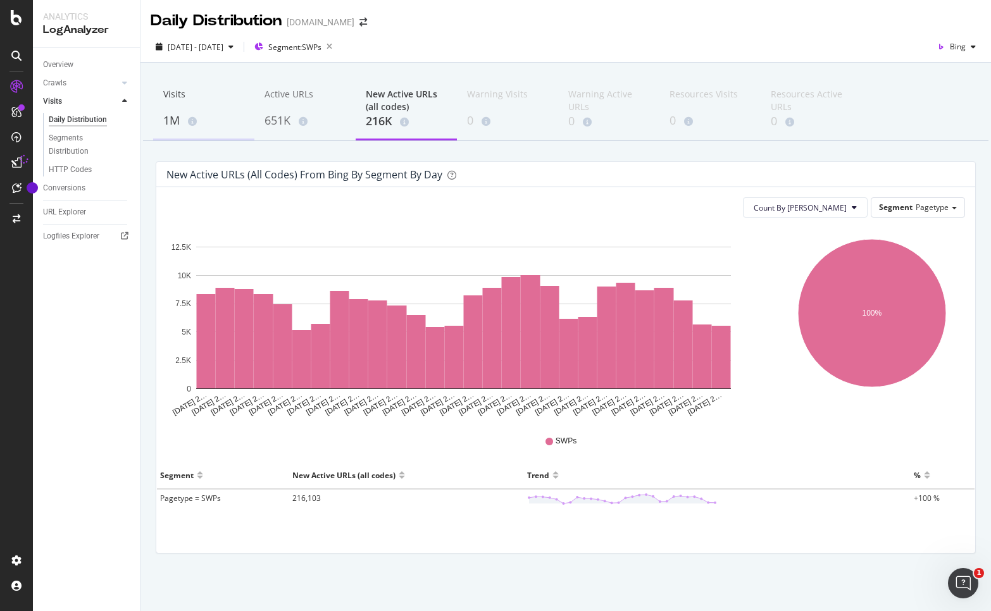
click at [182, 100] on div "Visits" at bounding box center [203, 100] width 81 height 24
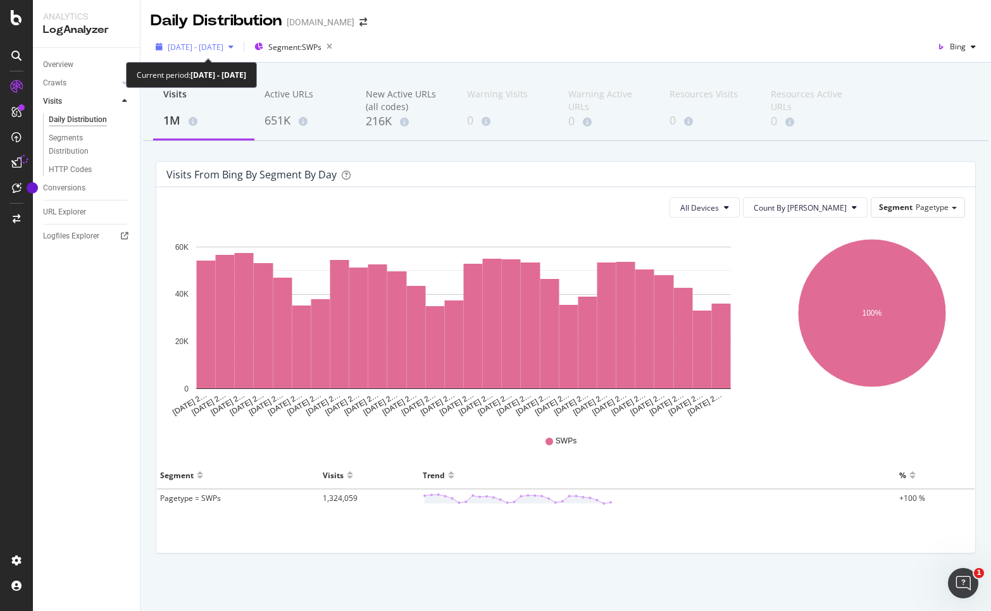
click at [212, 45] on span "[DATE] - [DATE]" at bounding box center [196, 47] width 56 height 11
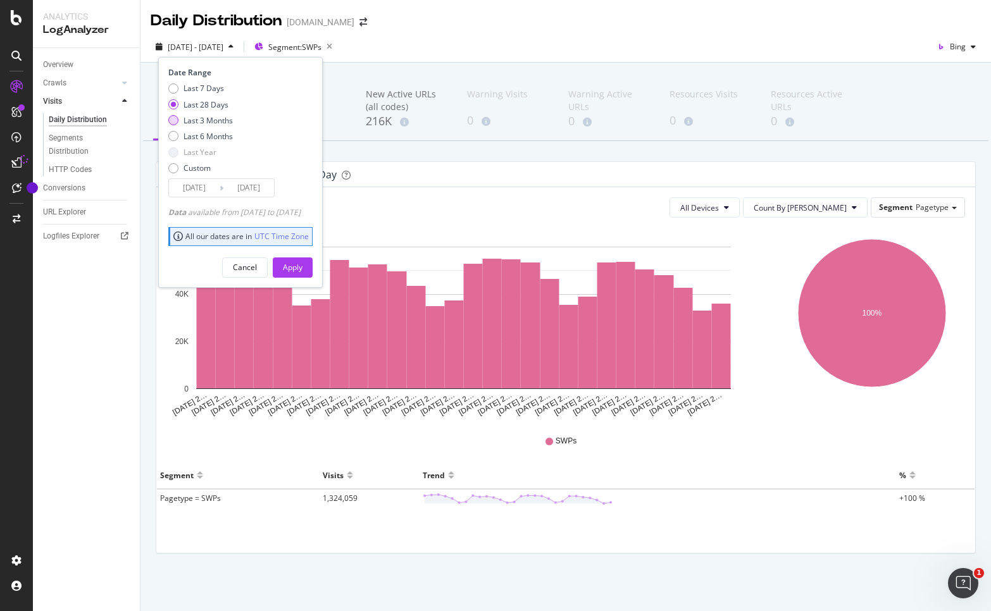
click at [218, 118] on div "Last 3 Months" at bounding box center [208, 120] width 49 height 11
type input "[DATE]"
click at [303, 269] on div "Apply" at bounding box center [293, 267] width 20 height 11
